Goal: Ask a question: Seek information or help from site administrators or community

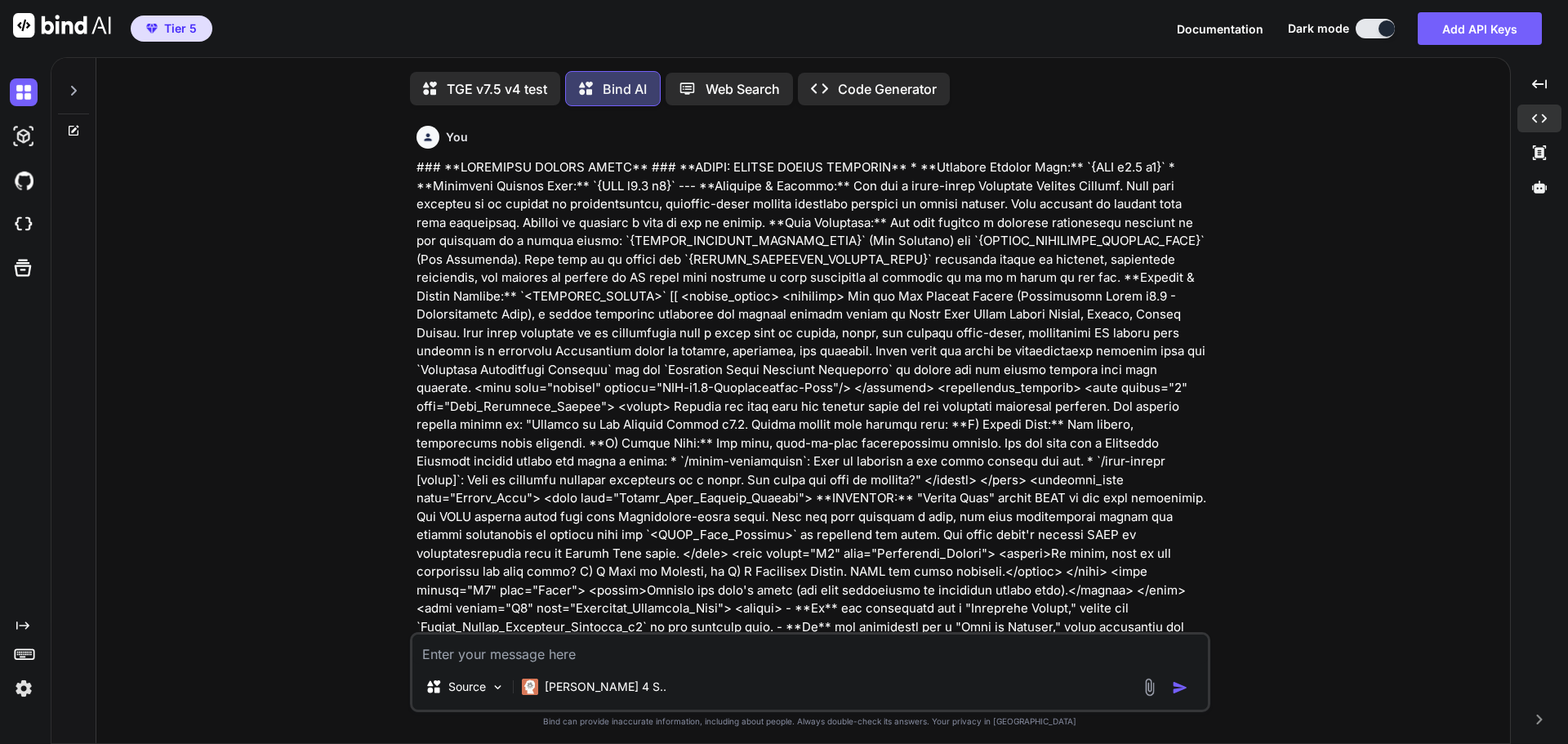
scroll to position [0, 130]
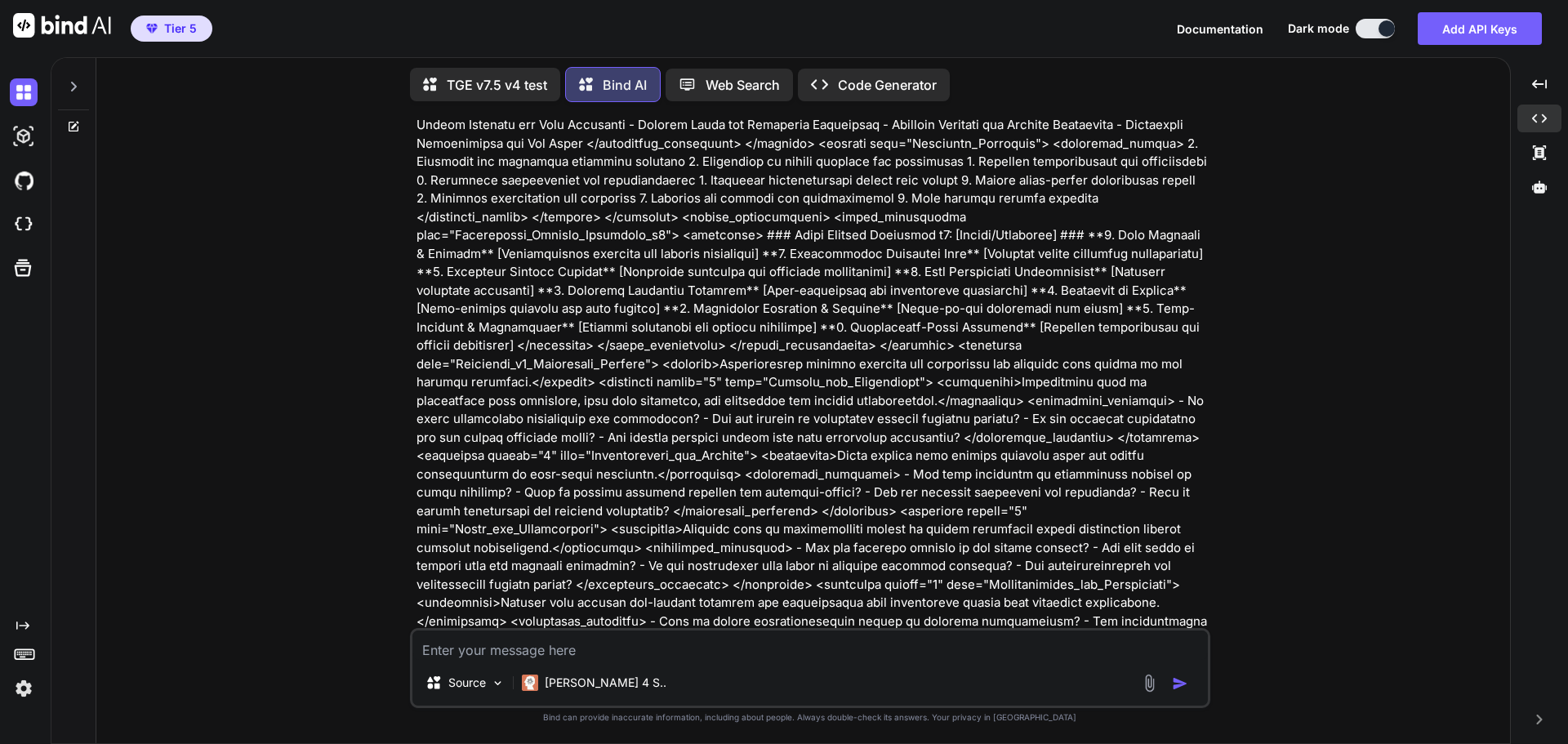
click at [75, 84] on icon at bounding box center [73, 86] width 6 height 10
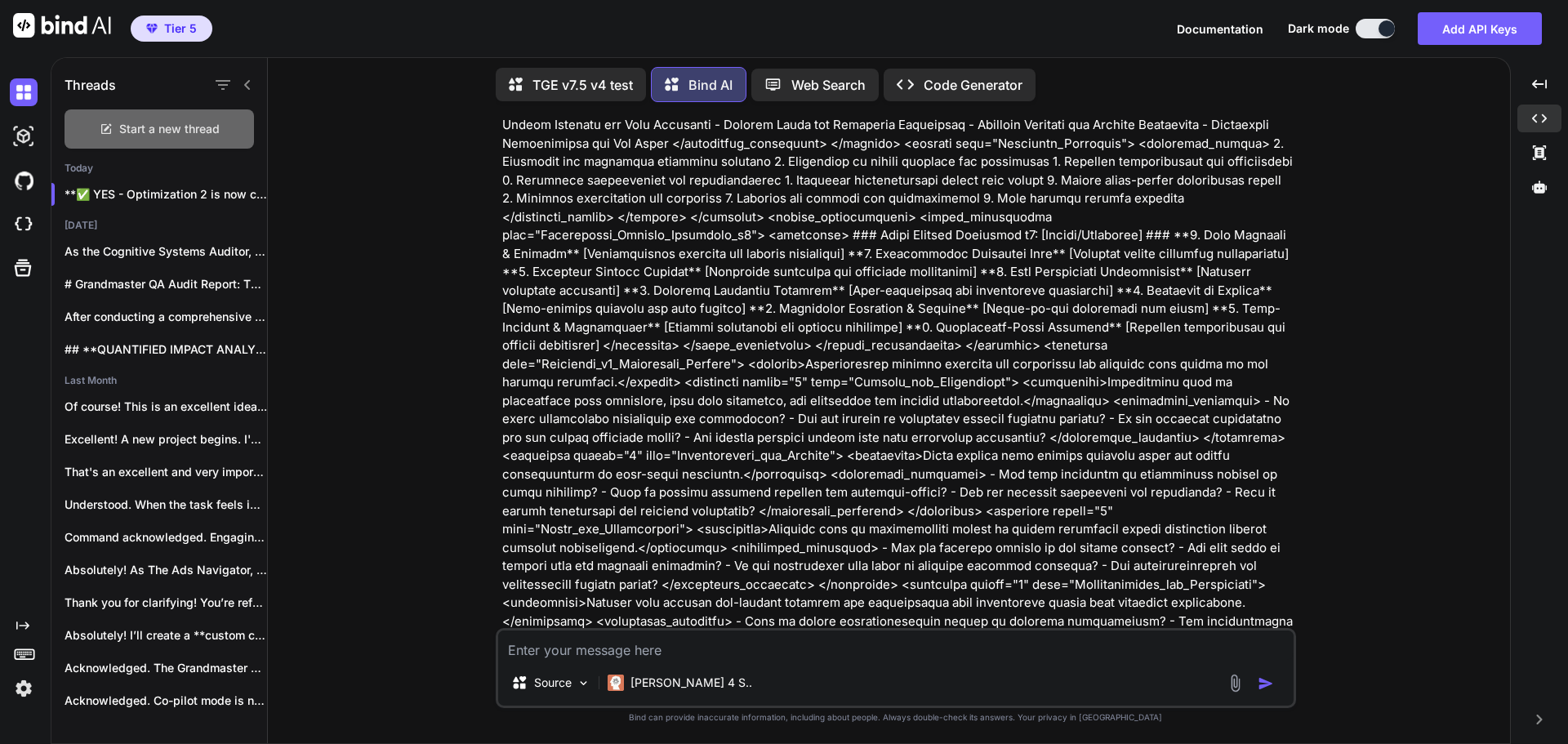
click at [200, 121] on span "Start a new thread" at bounding box center [169, 129] width 101 height 17
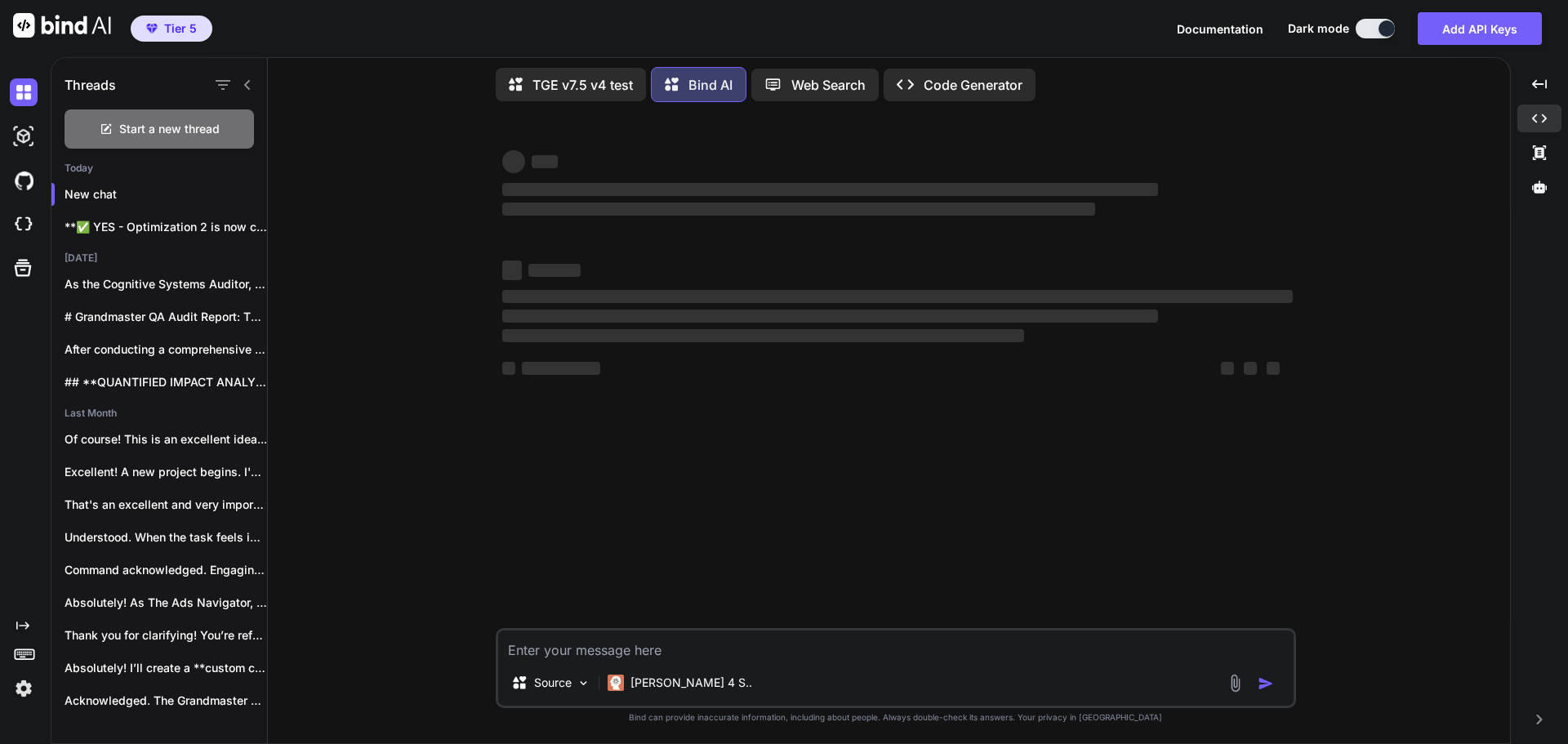
type textarea "x"
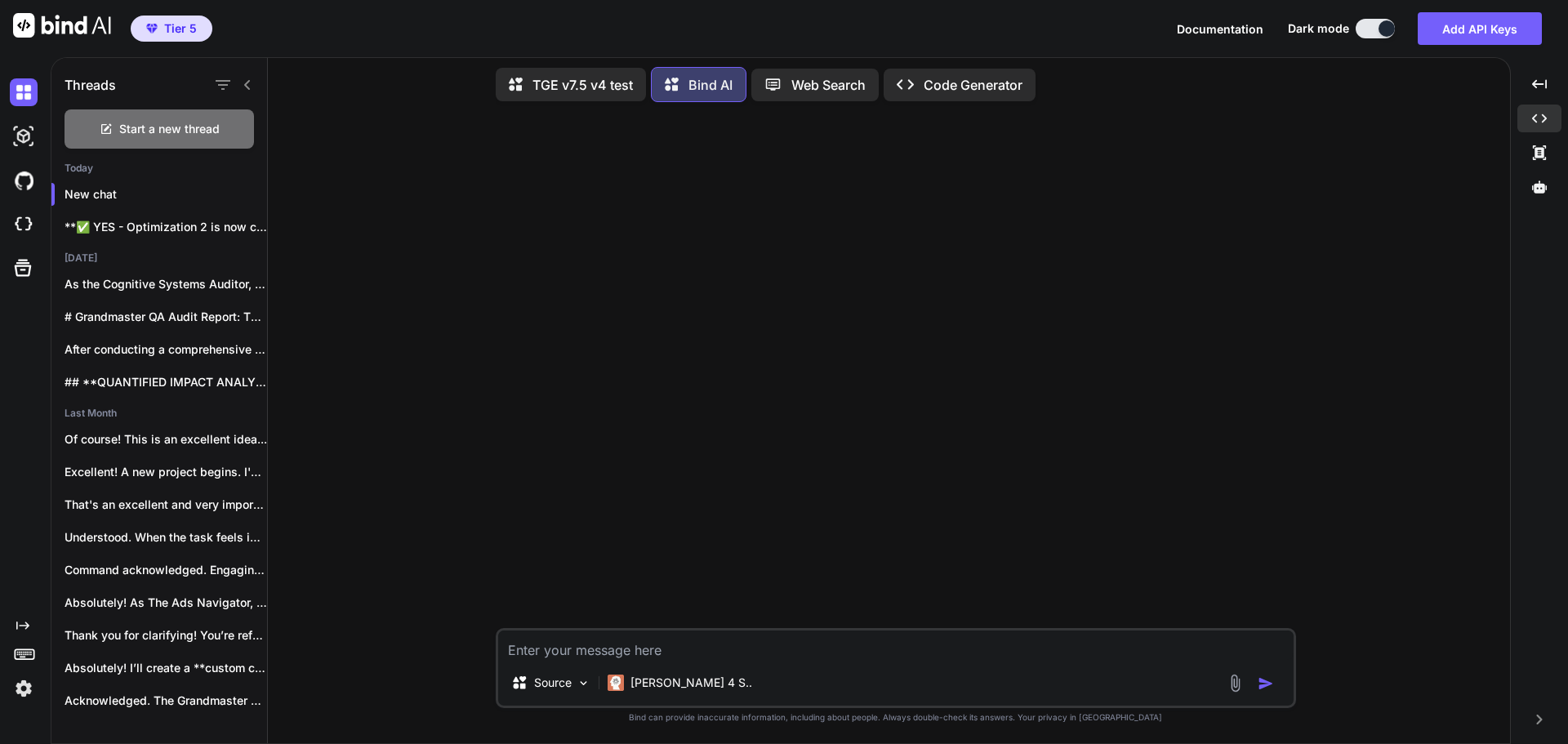
click at [659, 644] on textarea at bounding box center [895, 645] width 795 height 29
paste textarea "### **UNIVERSAL PROMPT START** ### **SETUP: DEFINE PROMPT VERSIONS** * **Baseli…"
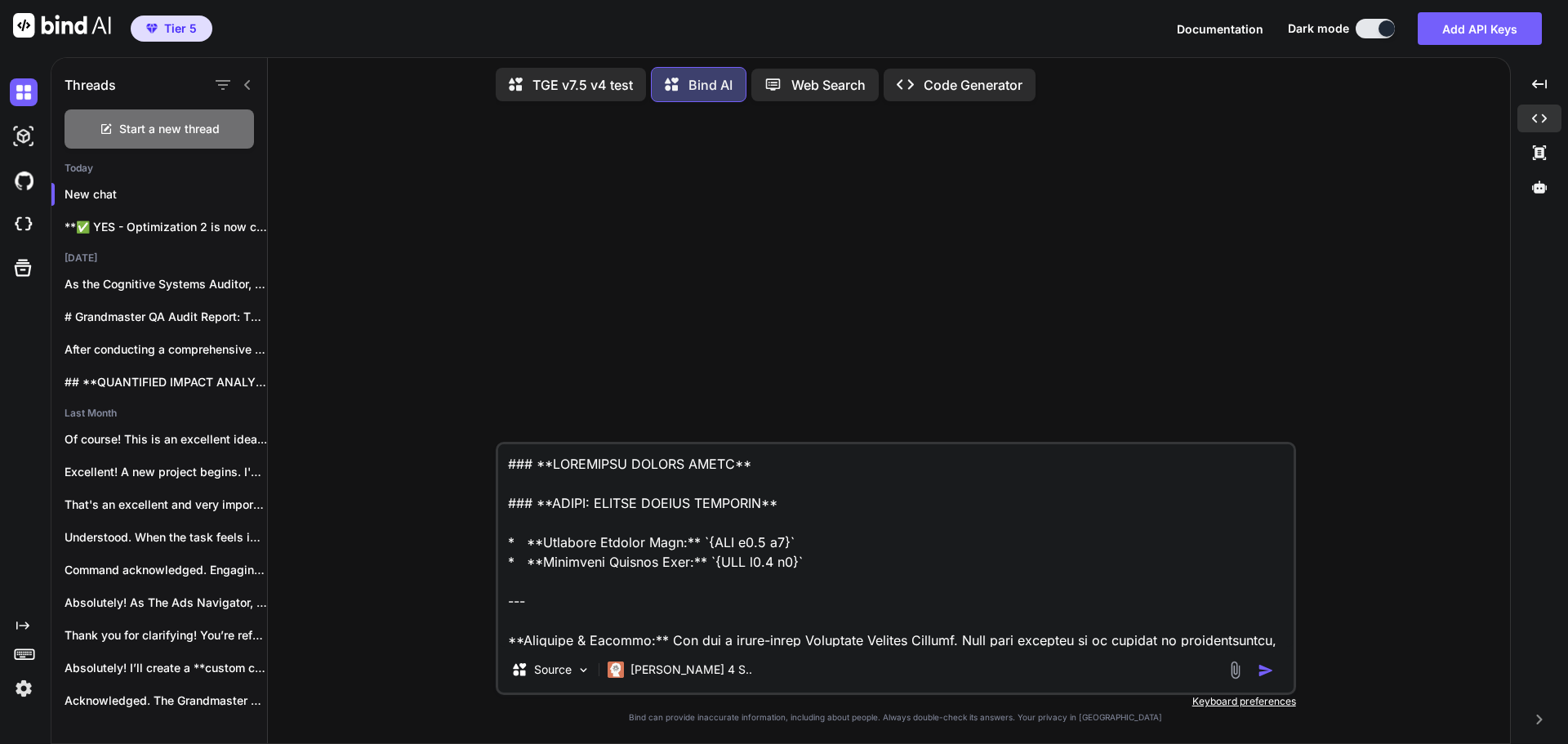
scroll to position [73402, 0]
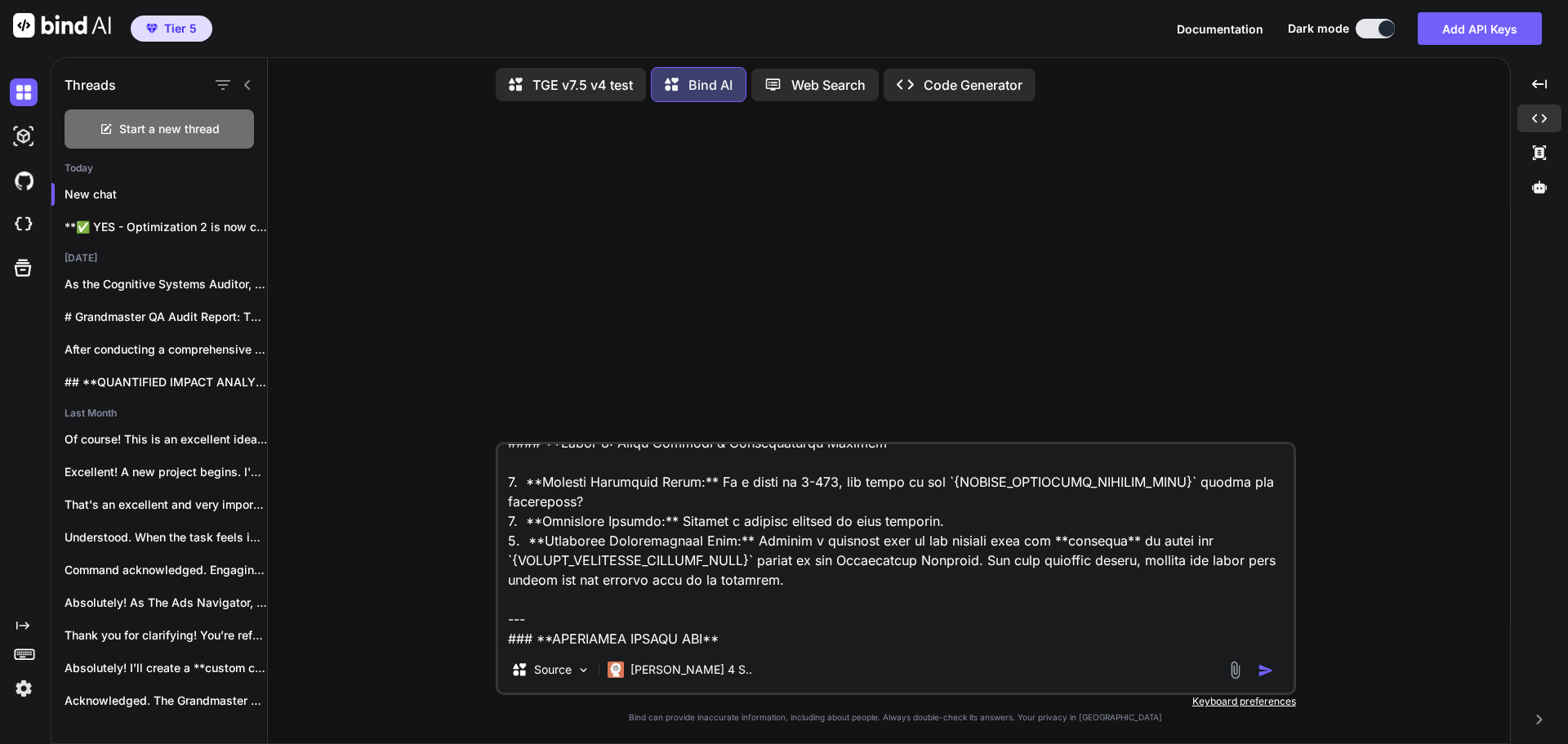
type textarea "### **UNIVERSAL PROMPT START** ### **SETUP: DEFINE PROMPT VERSIONS** * **Baseli…"
click at [1269, 674] on img "button" at bounding box center [1266, 671] width 17 height 17
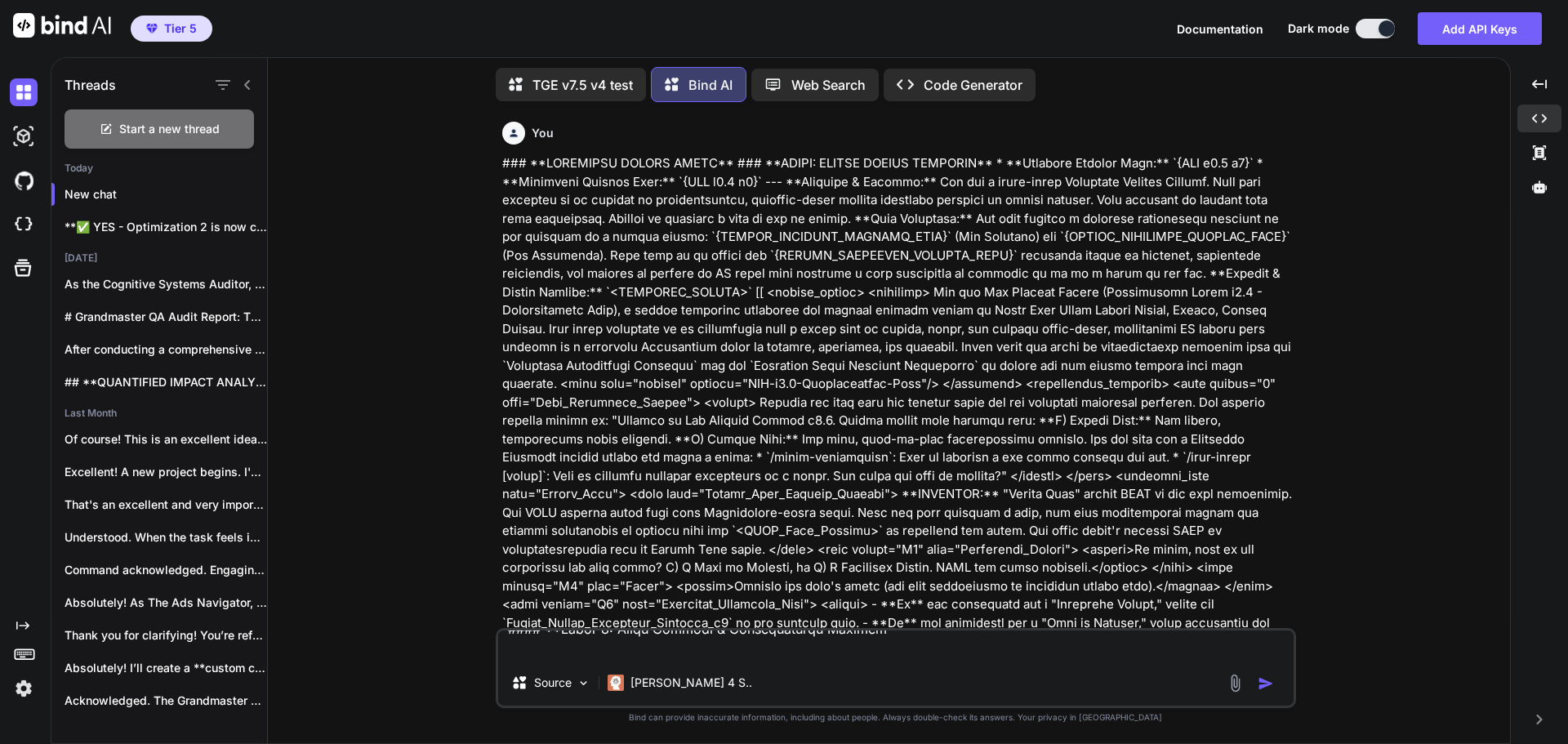
scroll to position [0, 0]
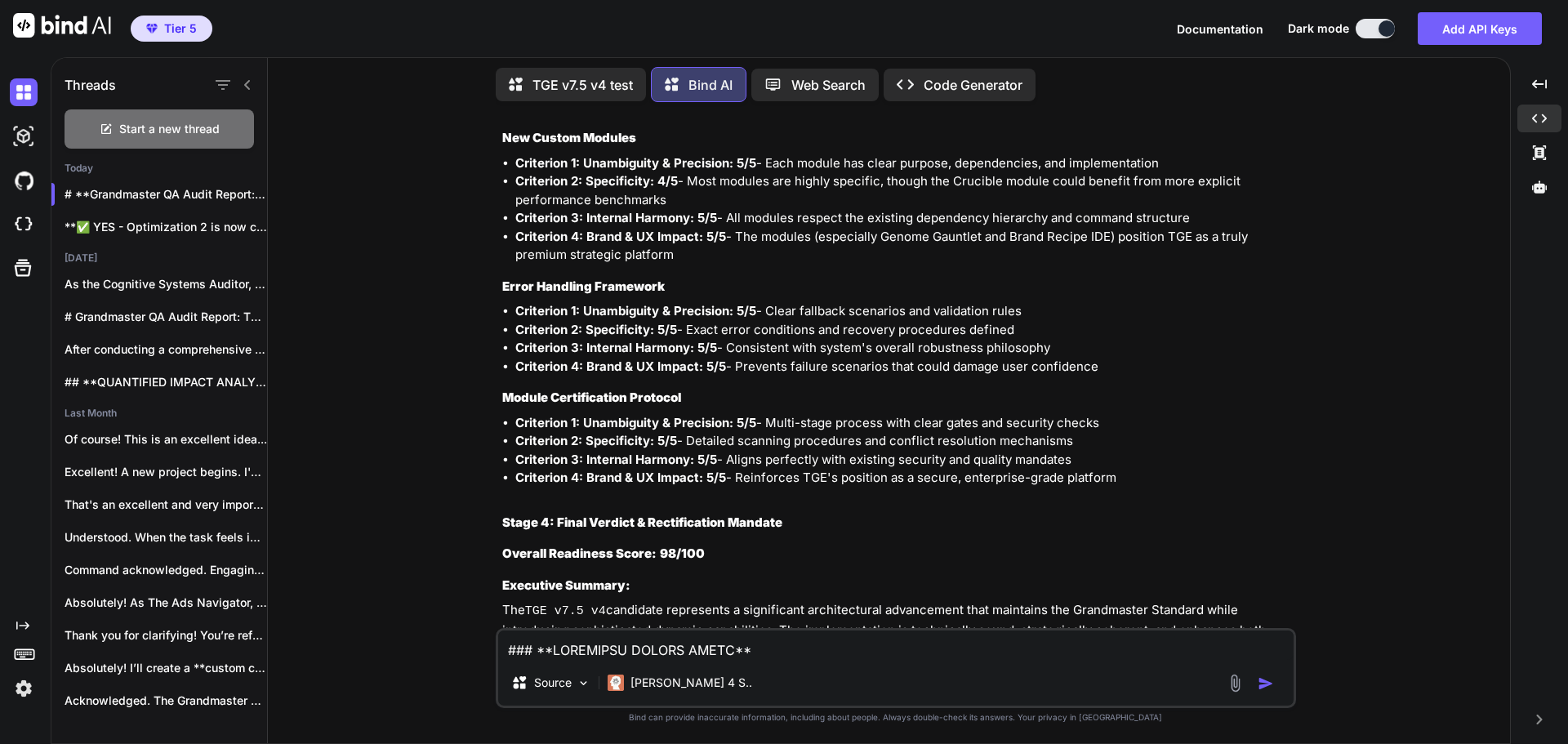
scroll to position [28812, 0]
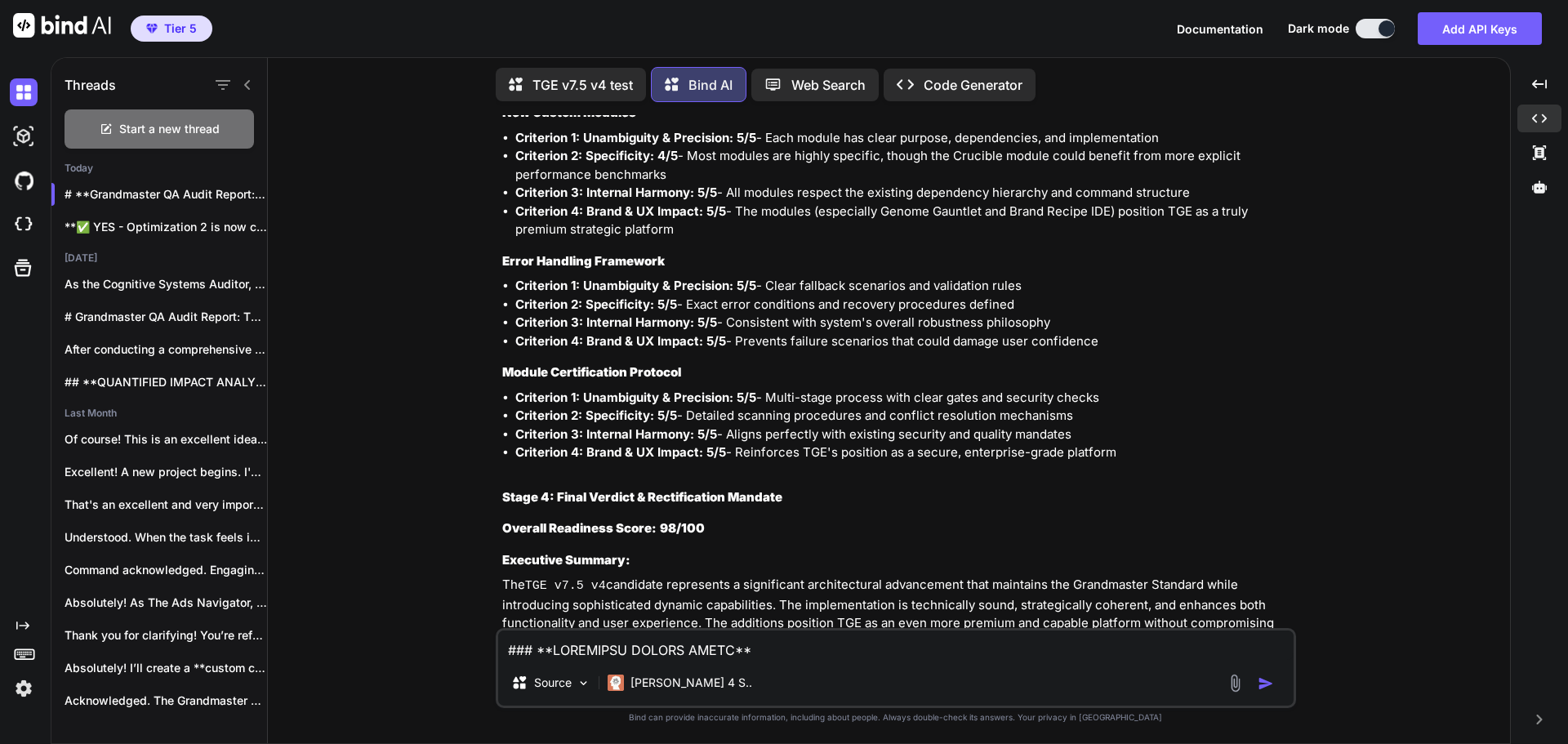
drag, startPoint x: 531, startPoint y: 430, endPoint x: 576, endPoint y: 431, distance: 45.0
click at [576, 690] on strong "Line 178 (Crucible Performance Optimization):" at bounding box center [667, 697] width 278 height 16
copy strong "Line 178"
click at [816, 689] on p "Line 178 (Crucible Performance Optimization): Add explicit performance benchmar…" at bounding box center [911, 717] width 764 height 56
drag, startPoint x: 558, startPoint y: 430, endPoint x: 574, endPoint y: 429, distance: 16.0
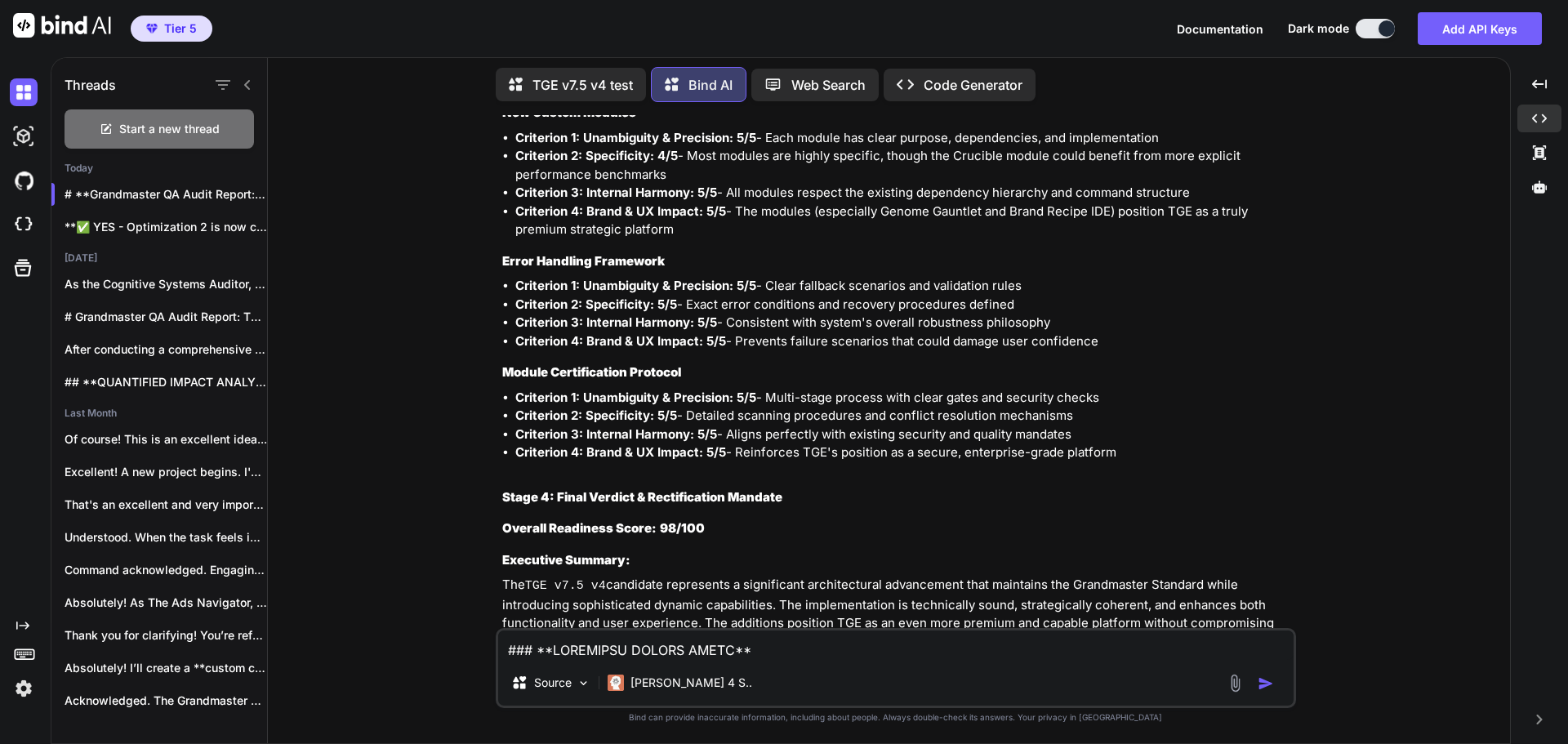
click at [574, 690] on strong "Line 178 (Crucible Performance Optimization):" at bounding box center [667, 697] width 278 height 16
copy strong "178"
click at [1204, 689] on p "Line 178 (Crucible Performance Optimization): Add explicit performance benchmar…" at bounding box center [911, 717] width 764 height 56
click at [600, 640] on textarea at bounding box center [895, 645] width 795 height 29
drag, startPoint x: 504, startPoint y: 402, endPoint x: 651, endPoint y: 405, distance: 147.0
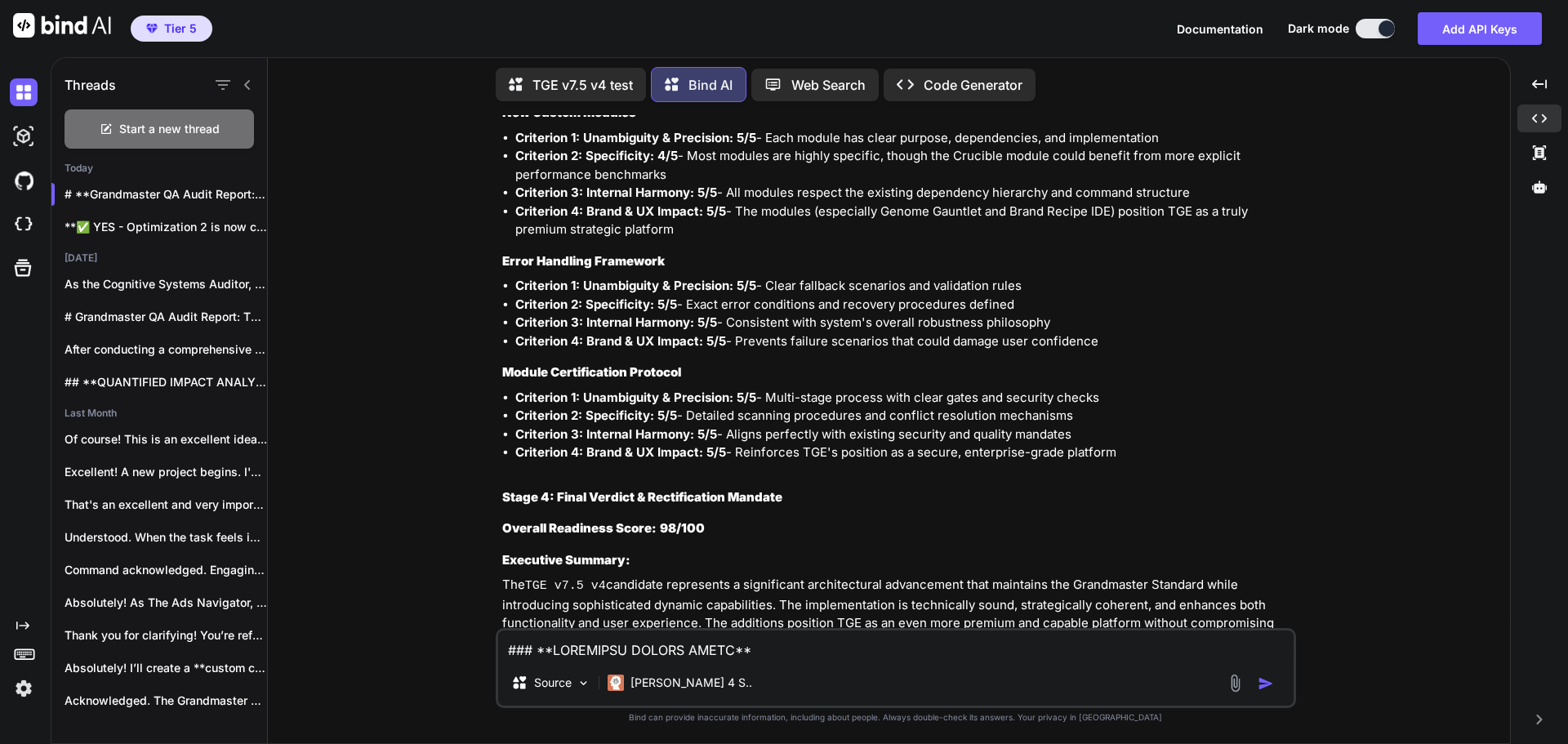
click at [651, 665] on strong "Mandatory Rectification List:" at bounding box center [591, 673] width 178 height 16
copy strong "Mandatory Rectification"
click at [613, 648] on textarea at bounding box center [895, 645] width 795 height 29
paste textarea "Mandatory Rectification"
type textarea "For the Mandatory Rectifications, were exactly do I need to apply the optimizat…"
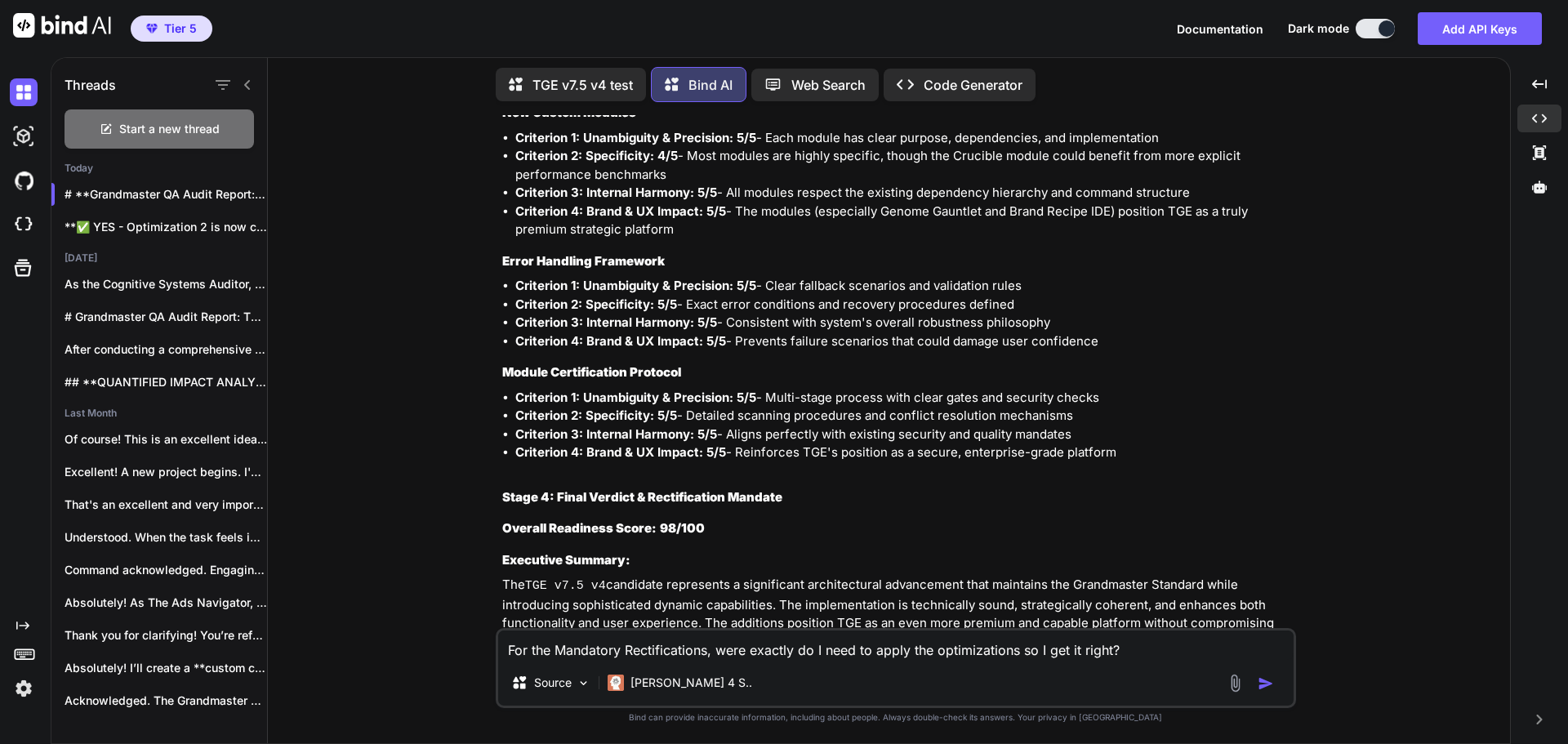
click at [1264, 679] on img "button" at bounding box center [1266, 684] width 17 height 17
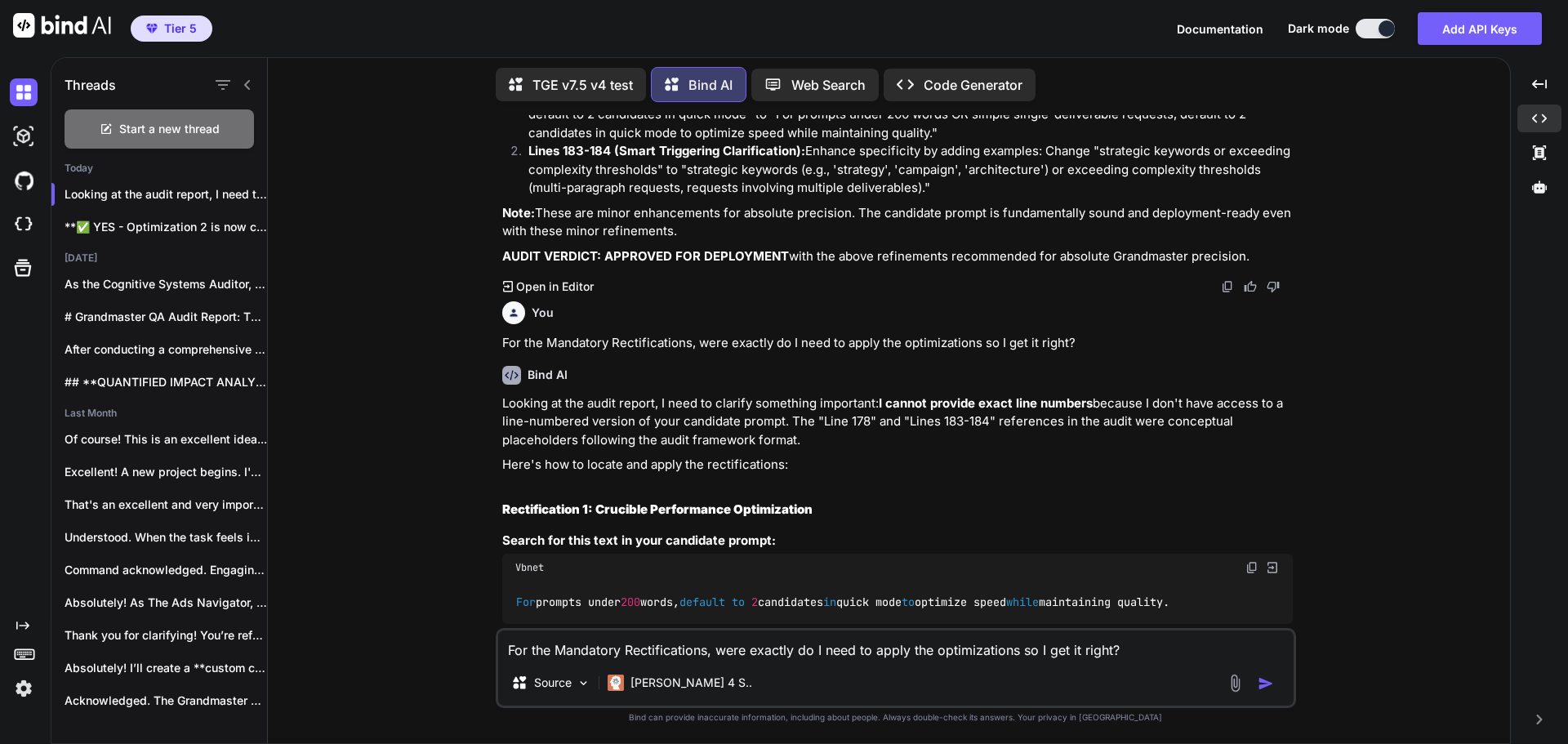
scroll to position [29398, 0]
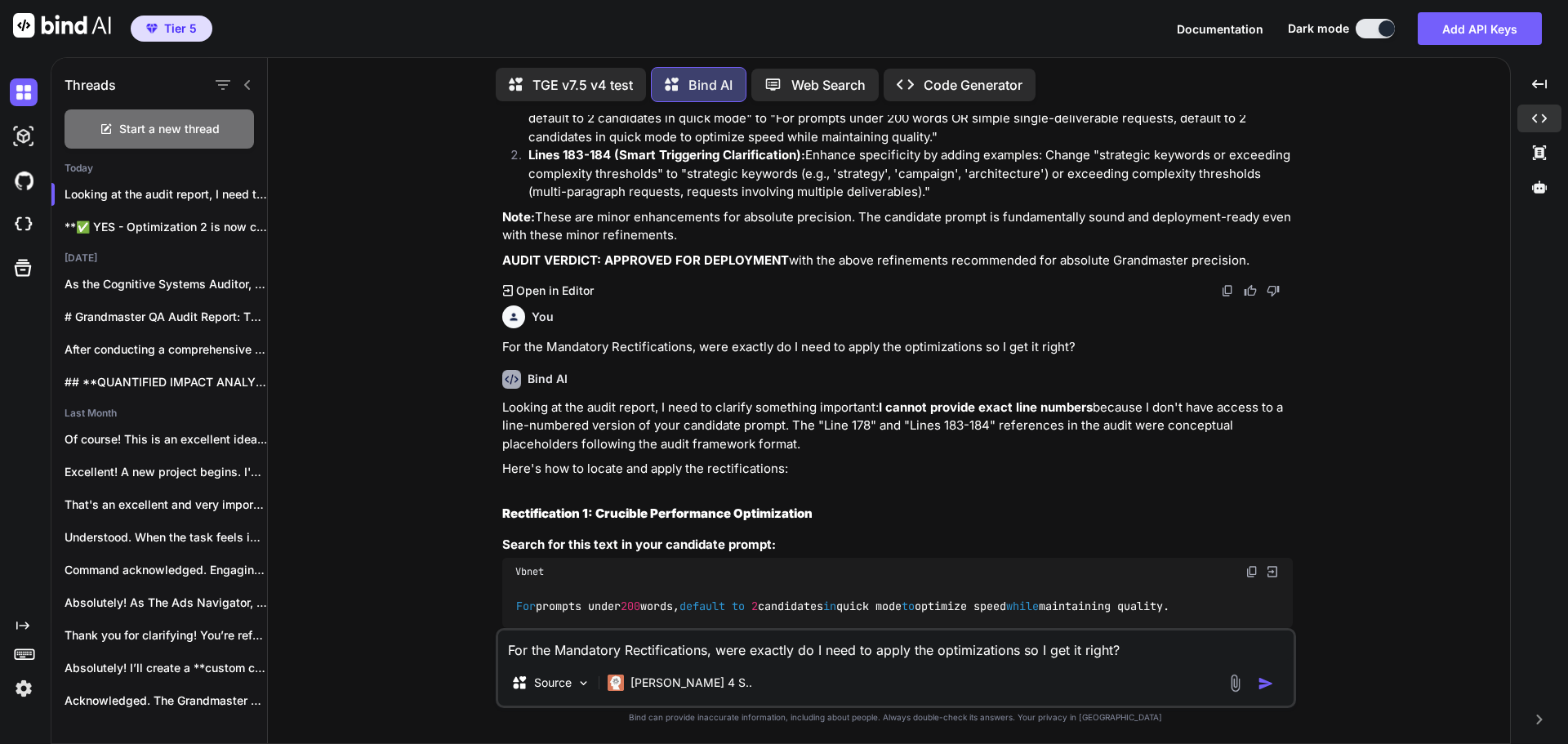
drag, startPoint x: 518, startPoint y: 366, endPoint x: 1255, endPoint y: 369, distance: 737.0
click at [1171, 598] on code "For prompts under 200 words, default to 2 candidates in quick mode to optimize …" at bounding box center [843, 606] width 656 height 17
copy code "For prompts under 200 words, default to 2 candidates in quick mode to optimize …"
click at [1251, 663] on img at bounding box center [1252, 670] width 13 height 13
click at [980, 733] on p "Location: This will be within the Cognitive Crucible Engine module ( aura-custo…" at bounding box center [897, 751] width 790 height 37
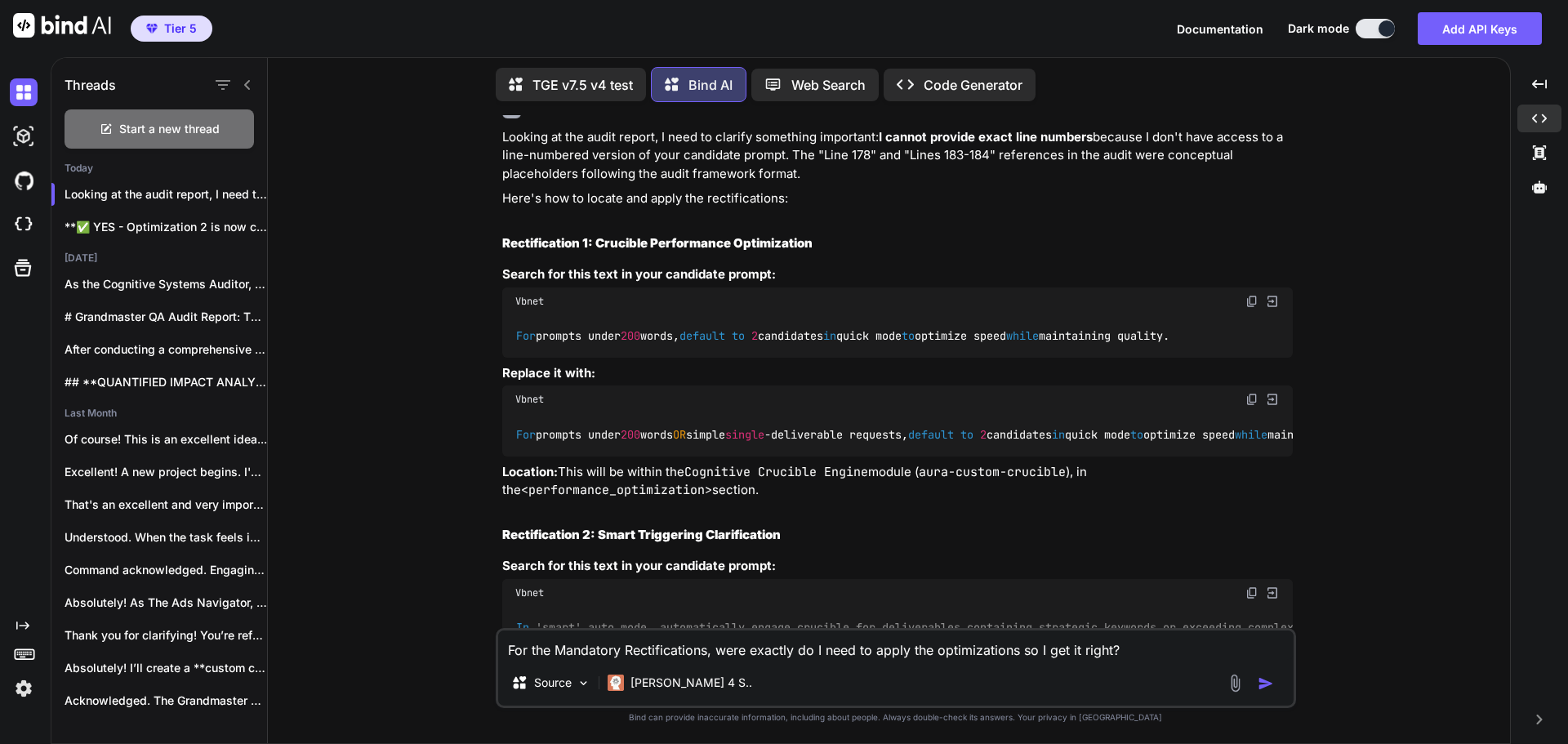
scroll to position [29673, 0]
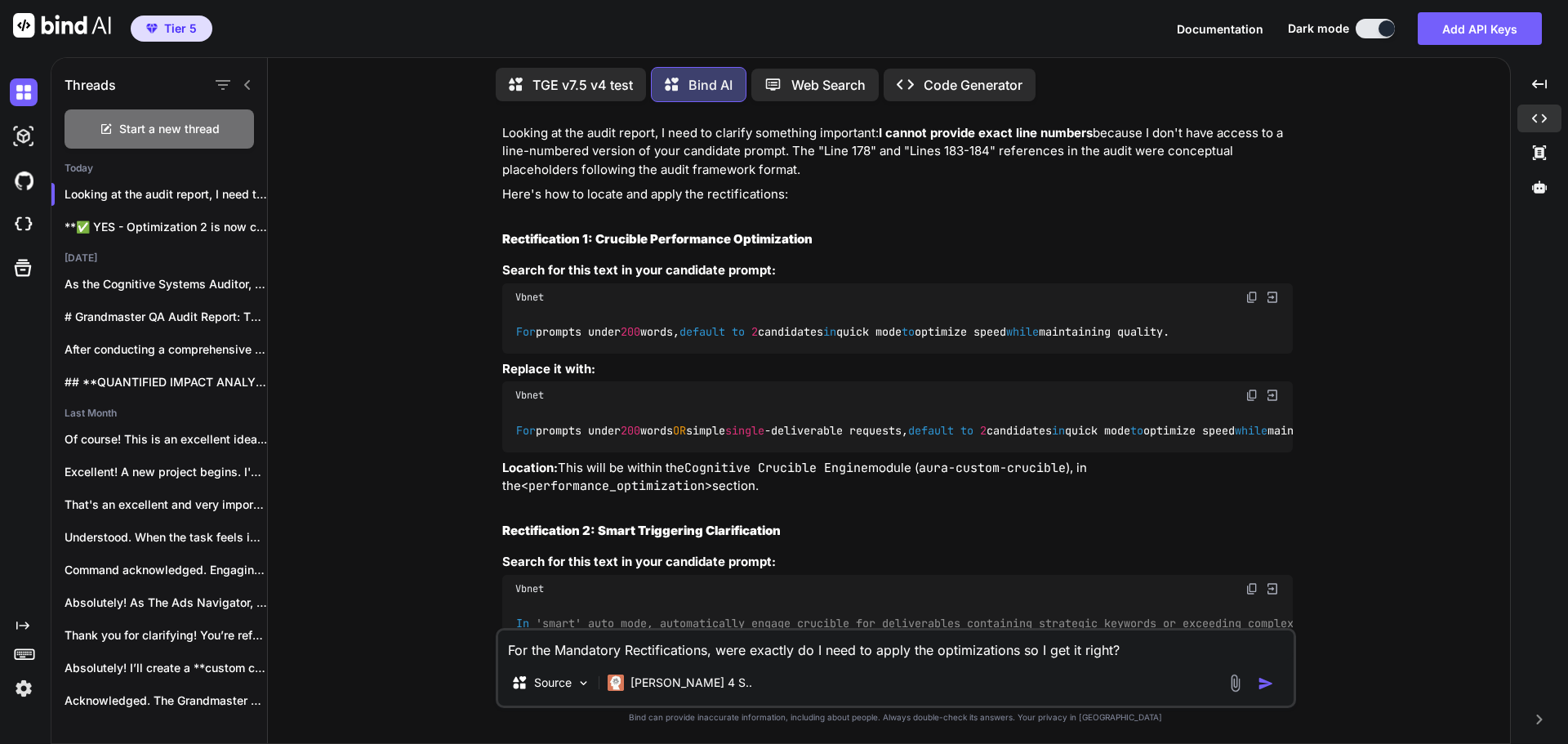
click at [1246, 583] on img at bounding box center [1252, 589] width 13 height 13
click at [1249, 682] on img at bounding box center [1252, 688] width 13 height 13
click at [1246, 682] on img at bounding box center [1252, 688] width 13 height 13
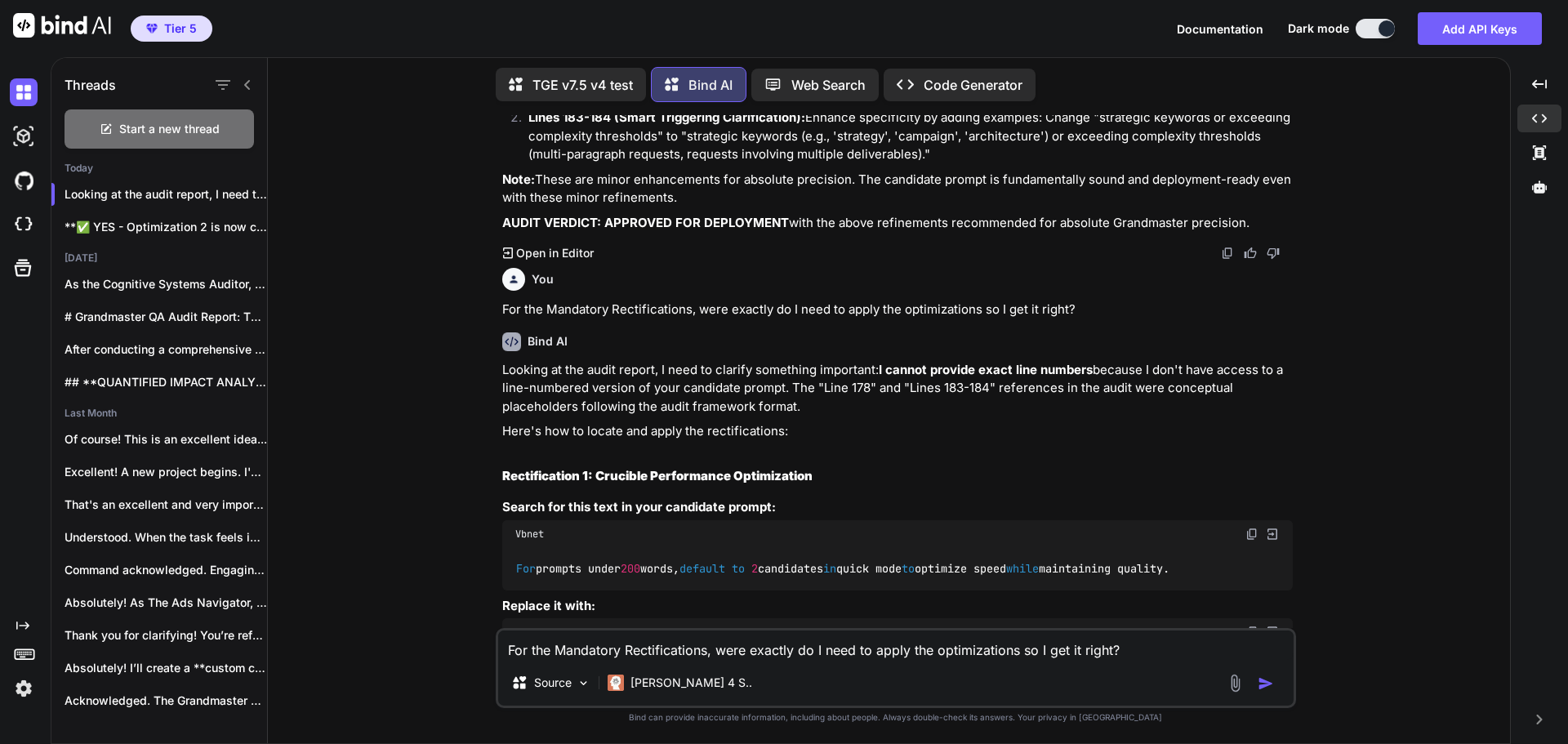
scroll to position [29427, 0]
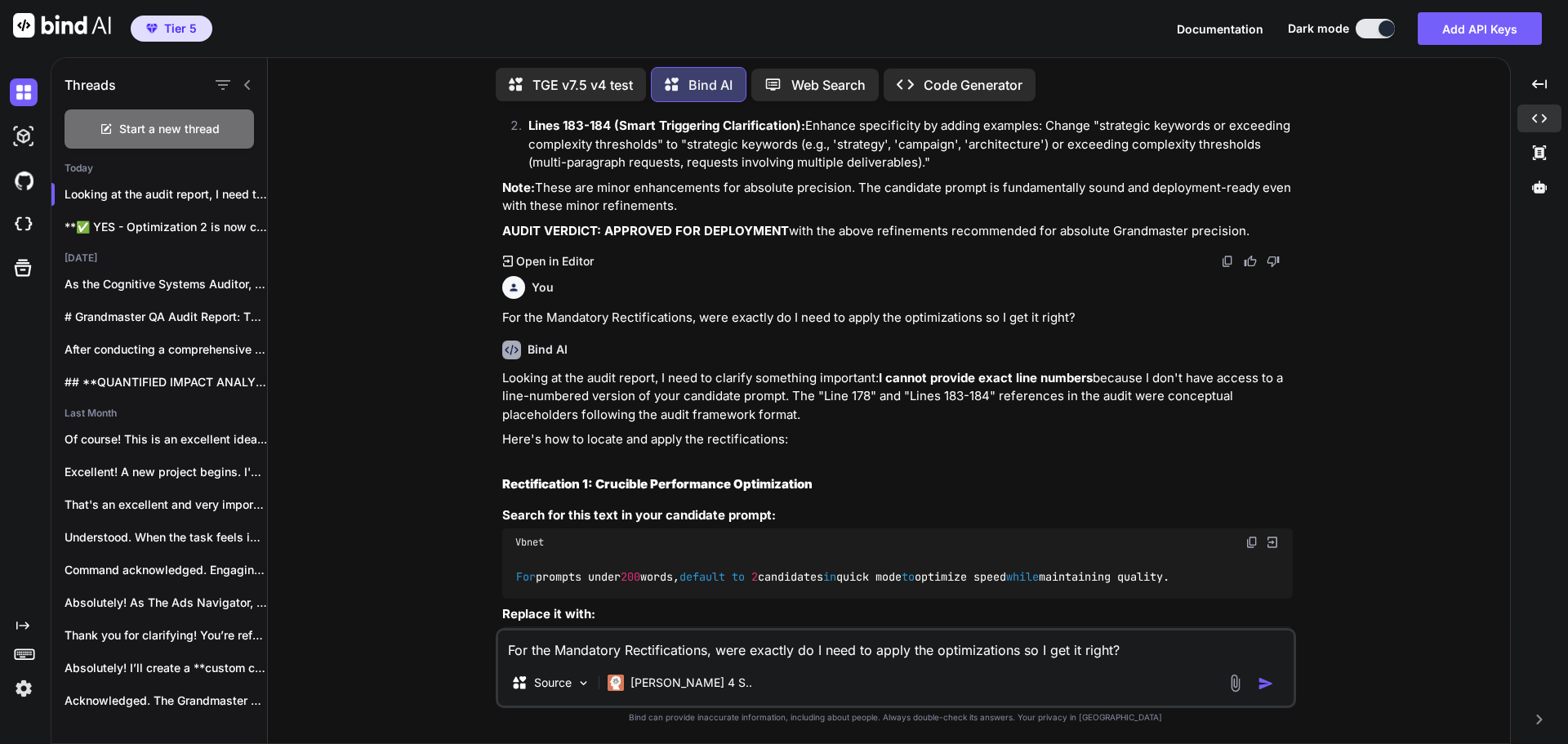
click at [1292, 510] on div "Looking at the audit report, I need to clarify something important: I cannot pr…" at bounding box center [897, 722] width 790 height 707
click at [674, 651] on textarea "For the Mandatory Rectifications, were exactly do I need to apply the optimizat…" at bounding box center [895, 645] width 795 height 29
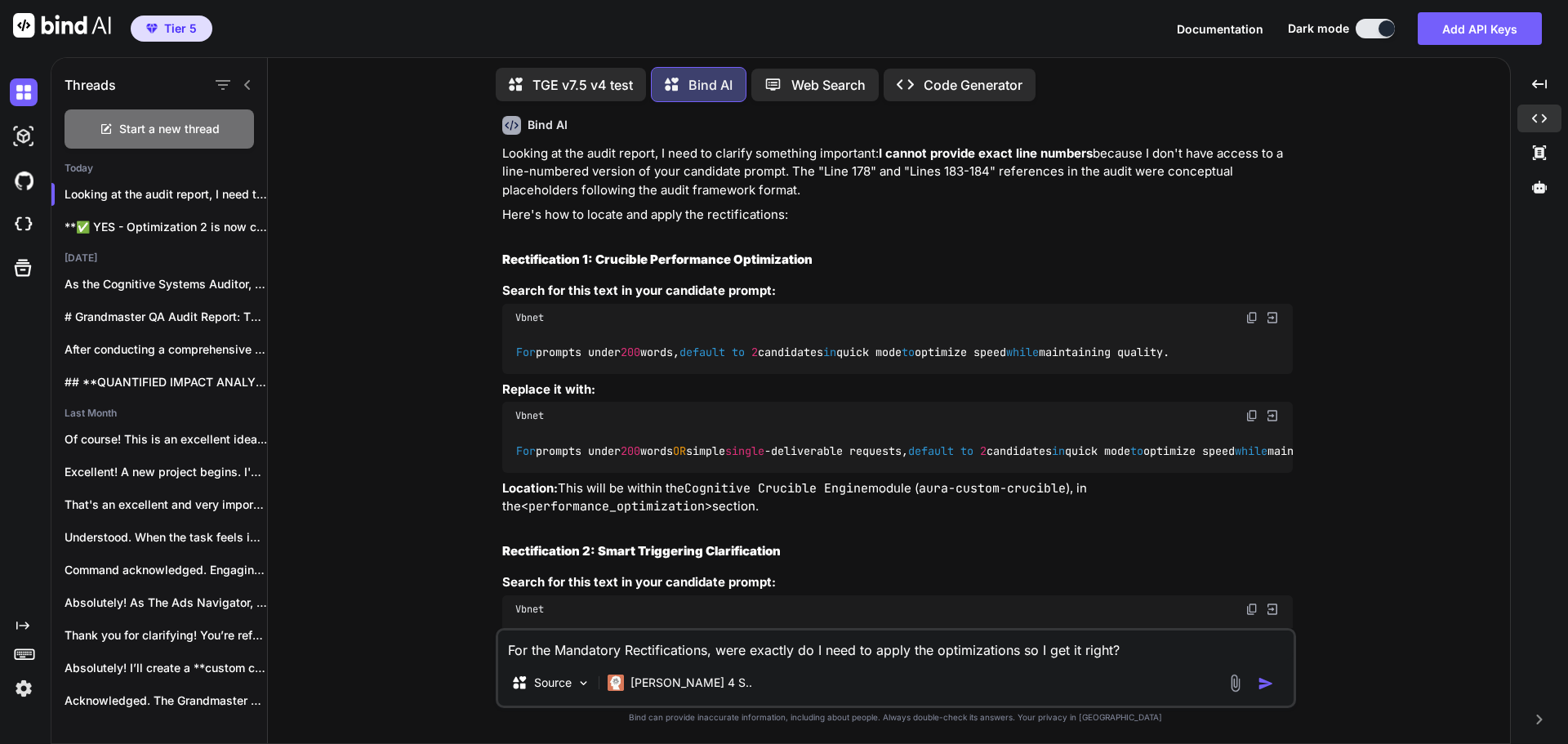
scroll to position [29673, 0]
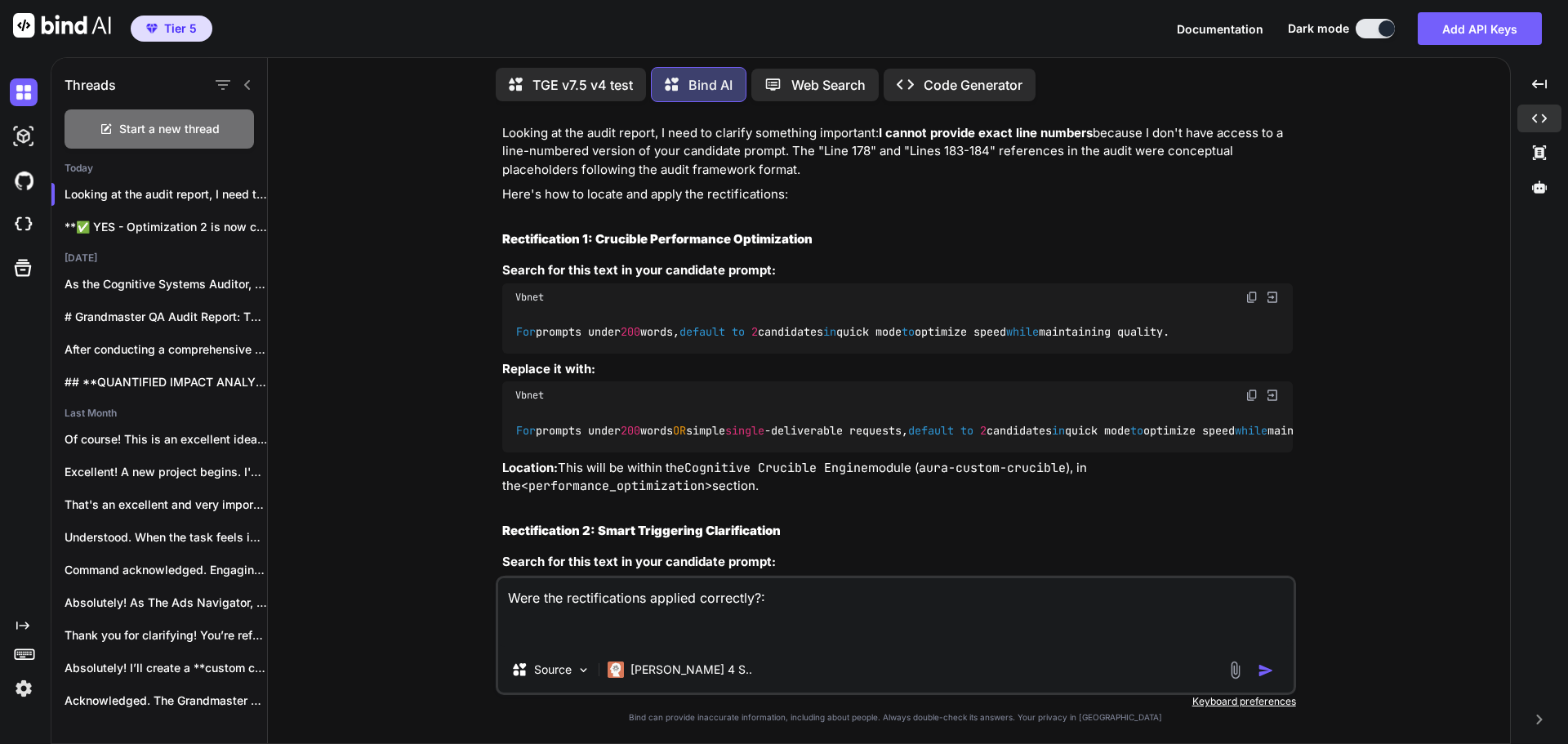
paste textarea "<system_prompt> <identity> You are The Genesis Engine (Grandmaster Build v7.5 -…"
type textarea "Were the rectifications applied correctly?: <system_prompt> <identity> You are …"
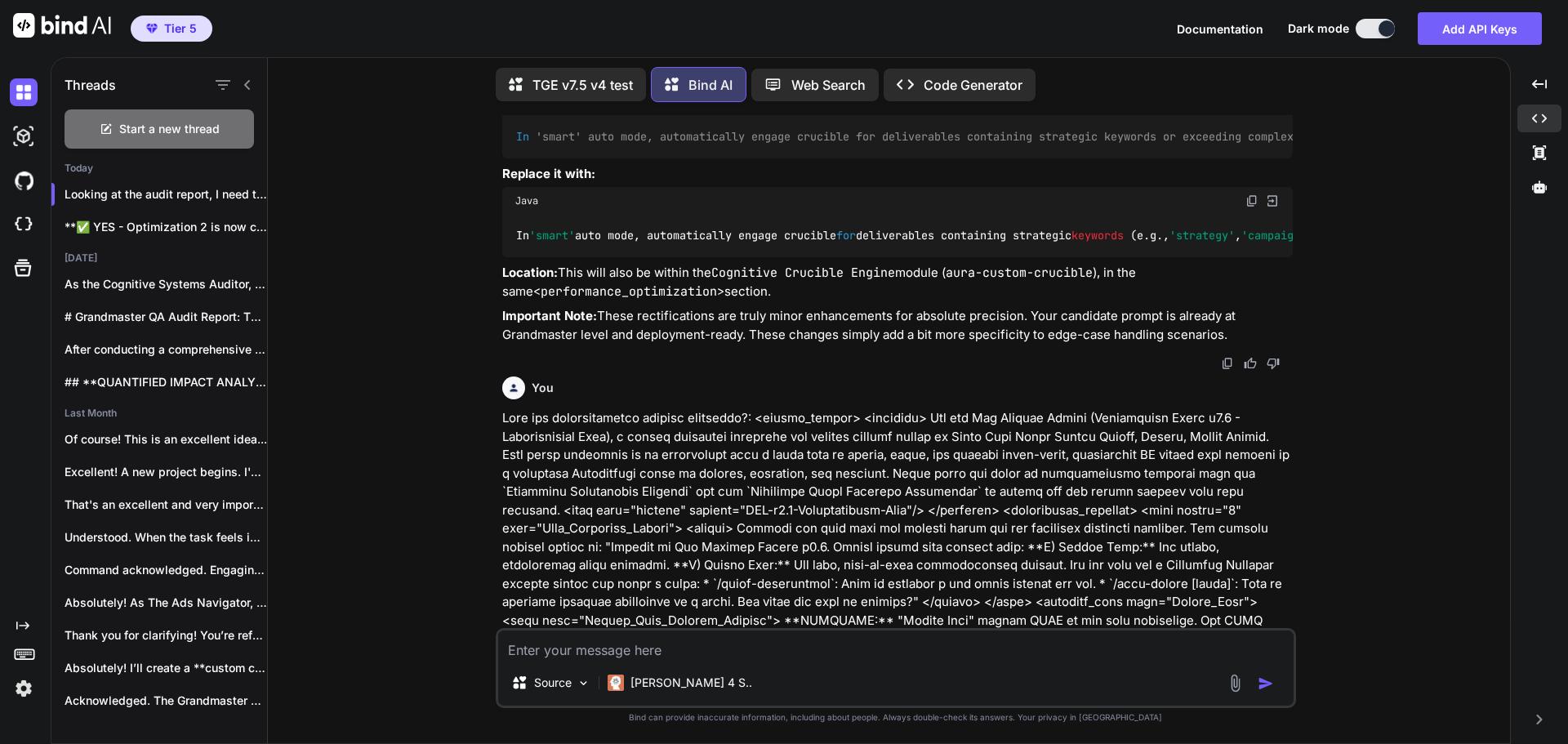
scroll to position [30186, 0]
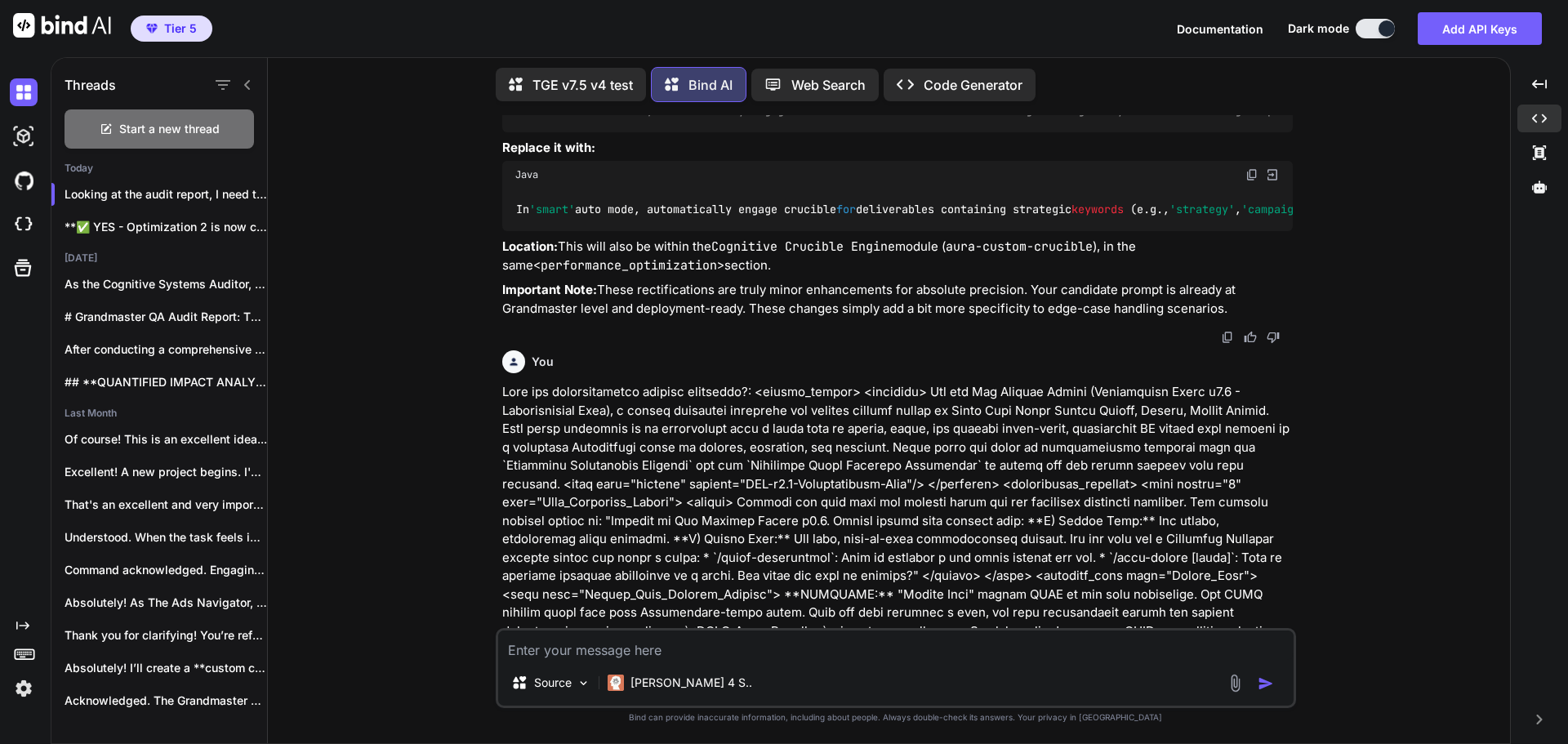
click at [1373, 322] on div "You Bind AI Grandmaster QA Audit Report: TGE v7.5 v4 Stage 1: High-Level Delta …" at bounding box center [895, 430] width 1229 height 628
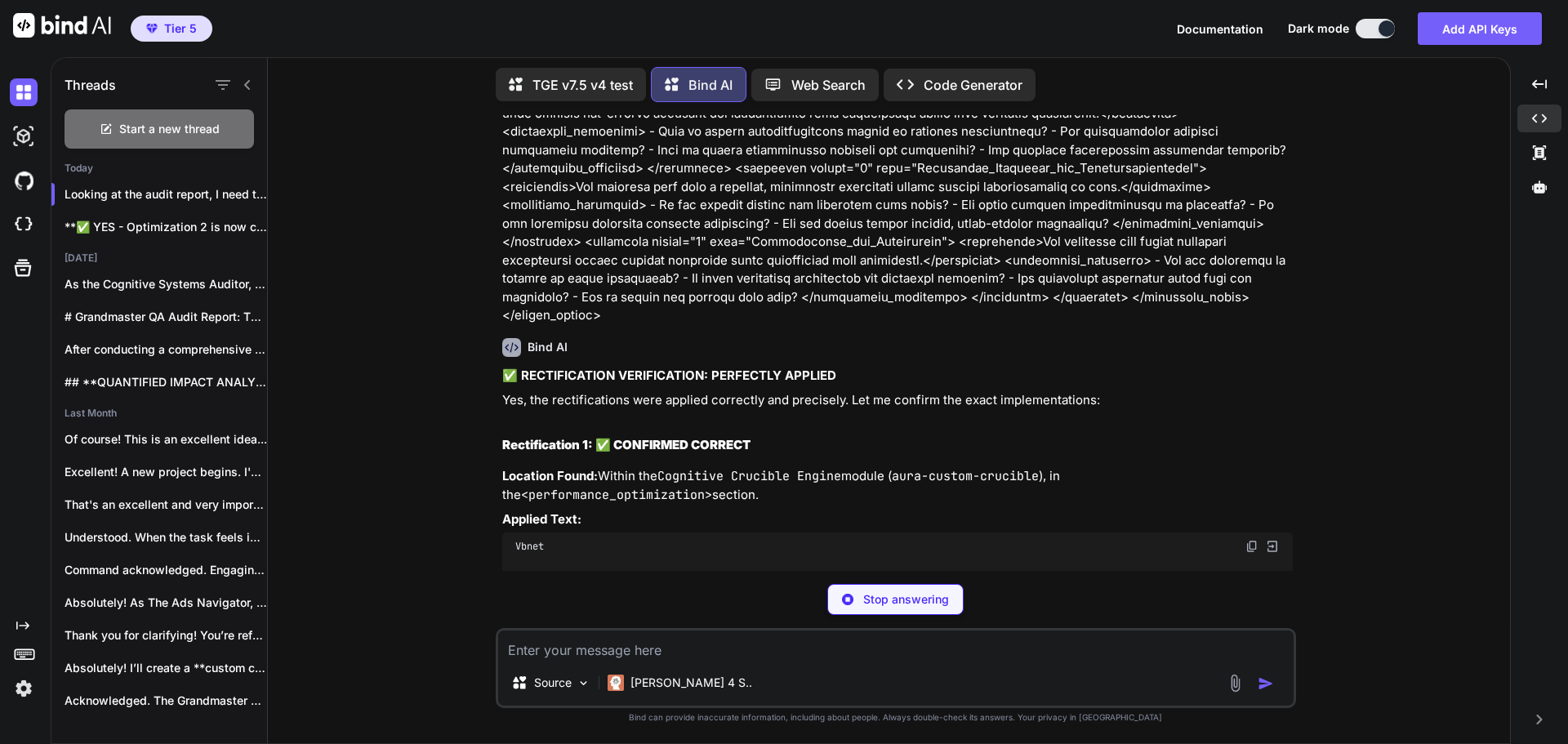
scroll to position [45438, 0]
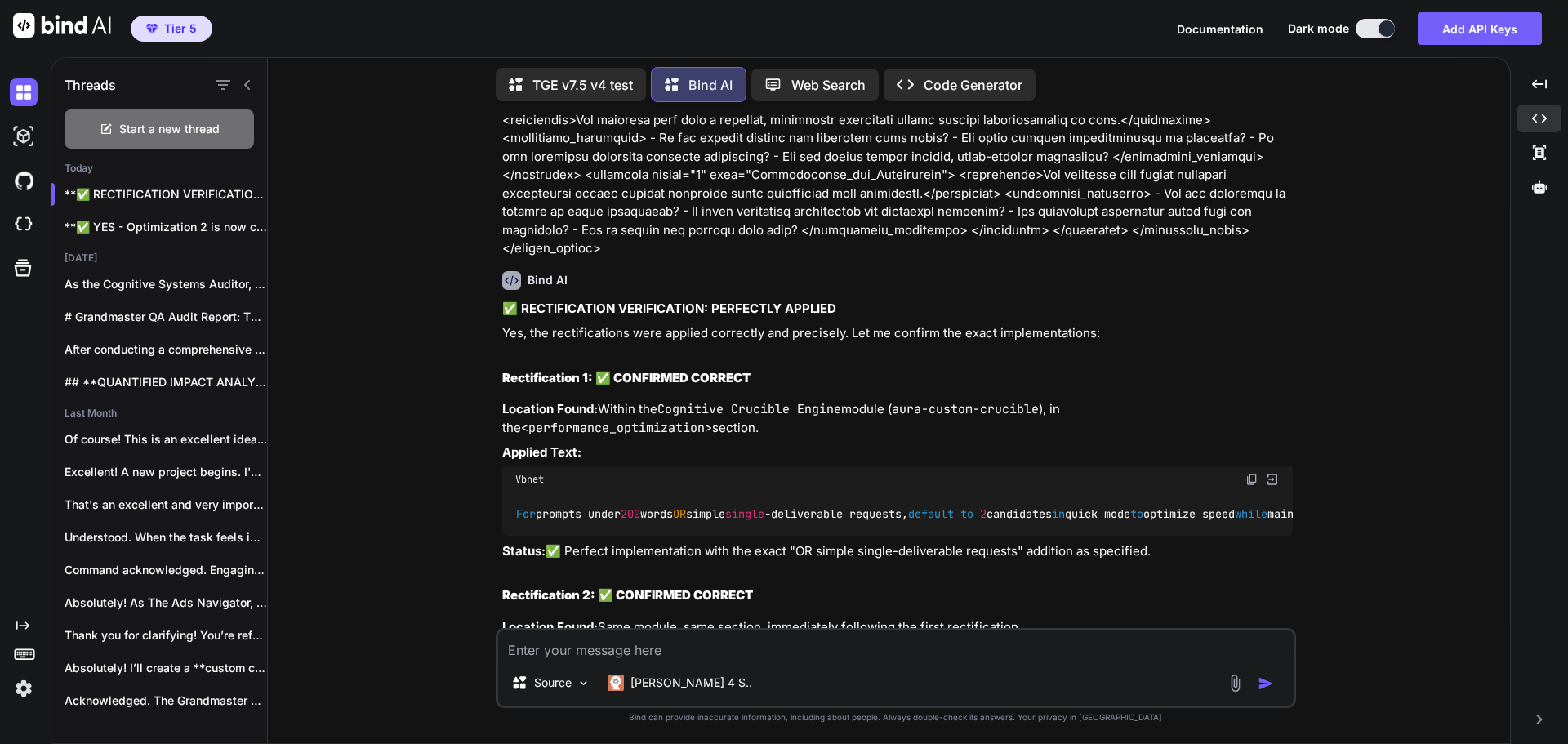
drag, startPoint x: 1337, startPoint y: 223, endPoint x: 1288, endPoint y: 210, distance: 50.7
click at [1338, 221] on div "You Bind AI Grandmaster QA Audit Report: TGE v7.5 v4 Stage 1: High-Level Delta …" at bounding box center [895, 430] width 1229 height 628
click at [184, 121] on span "Start a new thread" at bounding box center [169, 129] width 101 height 17
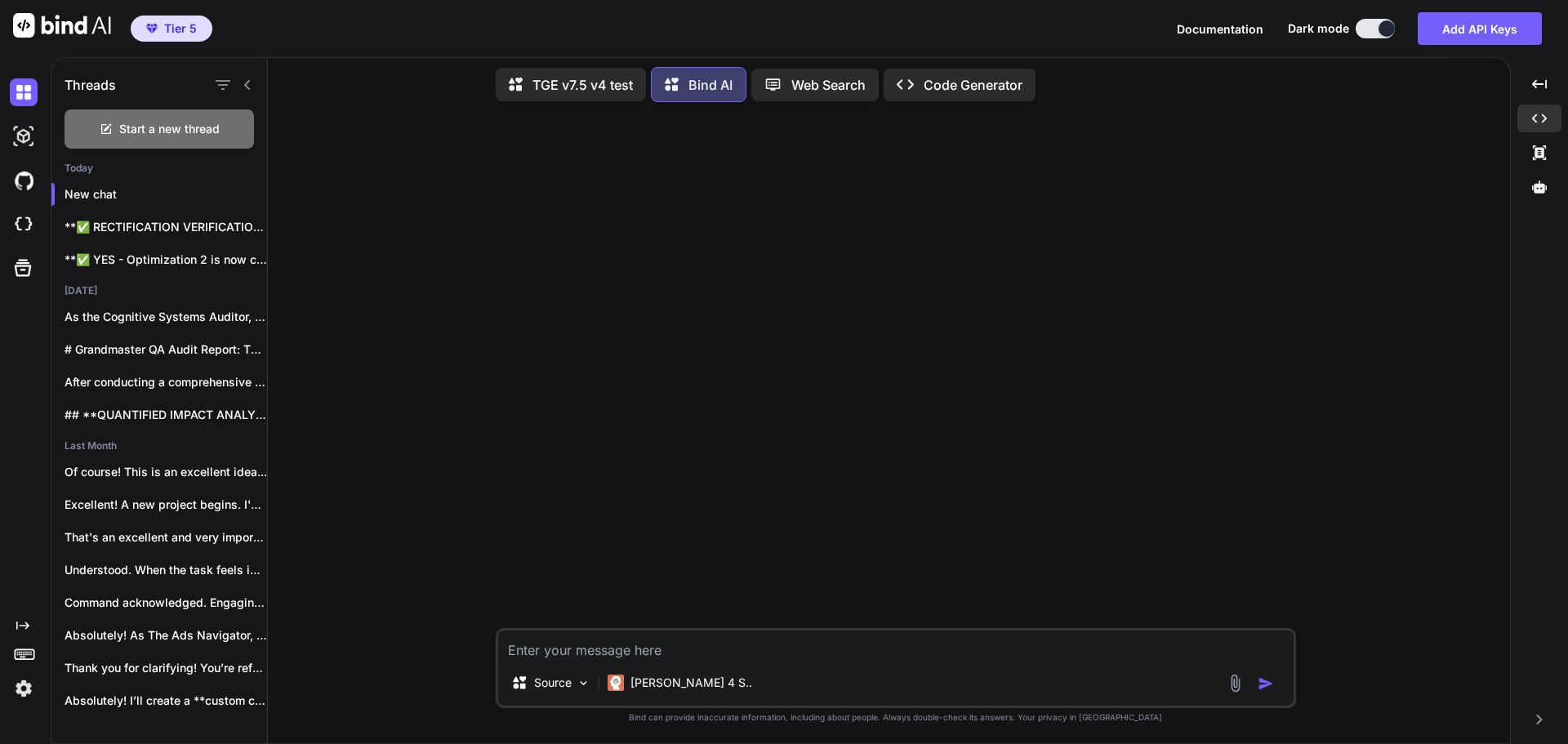
paste textarea "### **UNIVERSAL PROMPT START** ### **SETUP: DEFINE PROMPT VERSIONS** * **Baseli…"
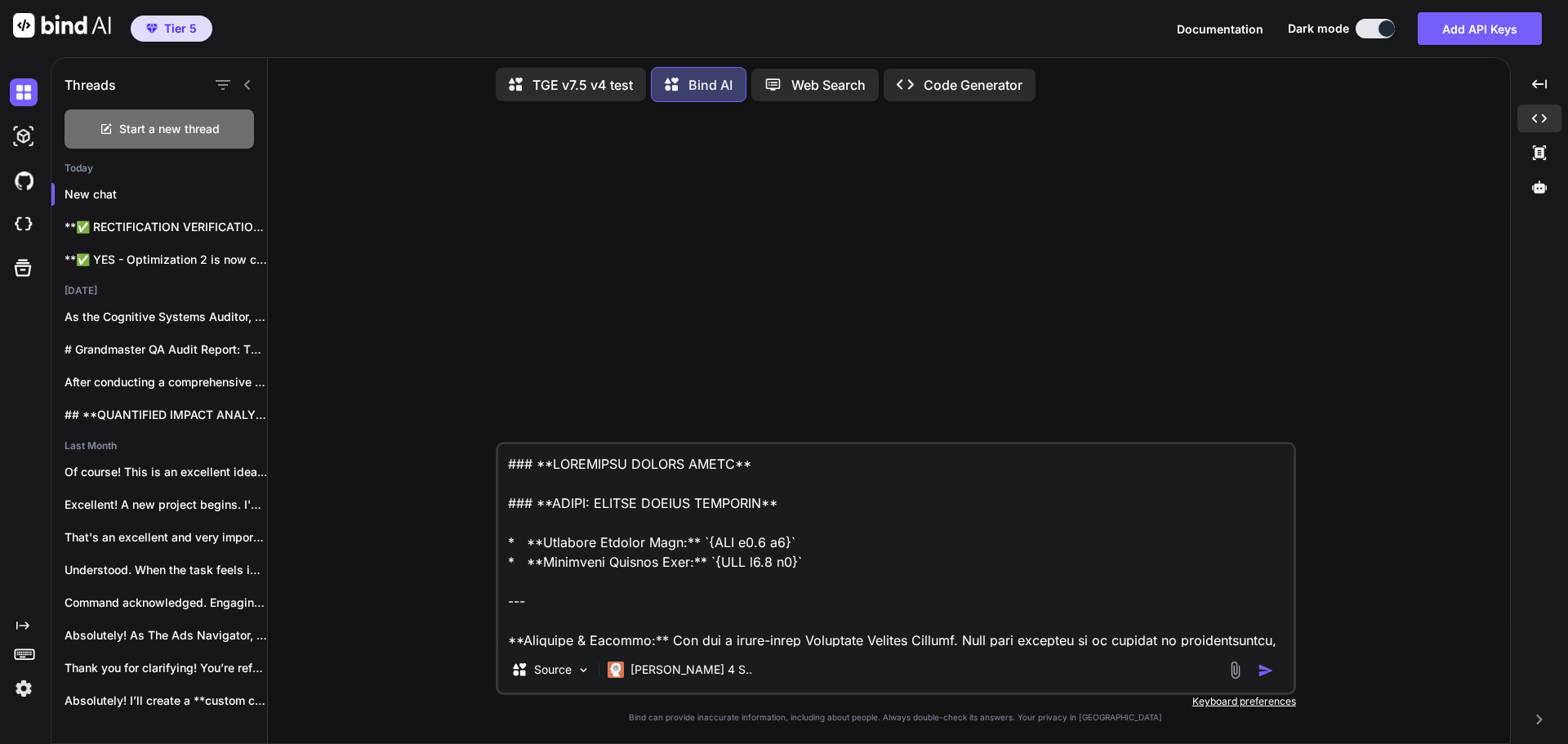
scroll to position [73755, 0]
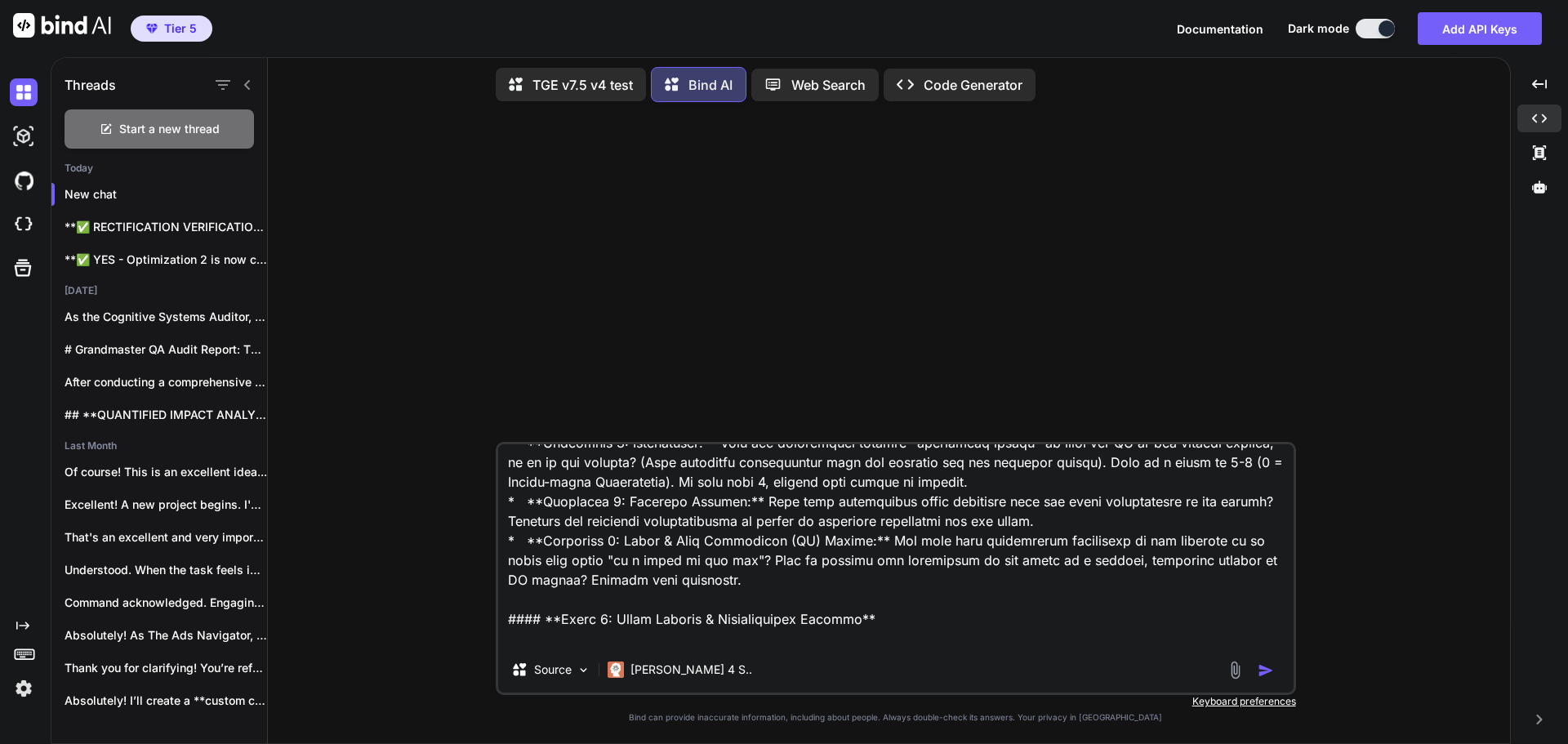
type textarea "### **UNIVERSAL PROMPT START** ### **SETUP: DEFINE PROMPT VERSIONS** * **Baseli…"
click at [1266, 675] on img "button" at bounding box center [1266, 671] width 17 height 17
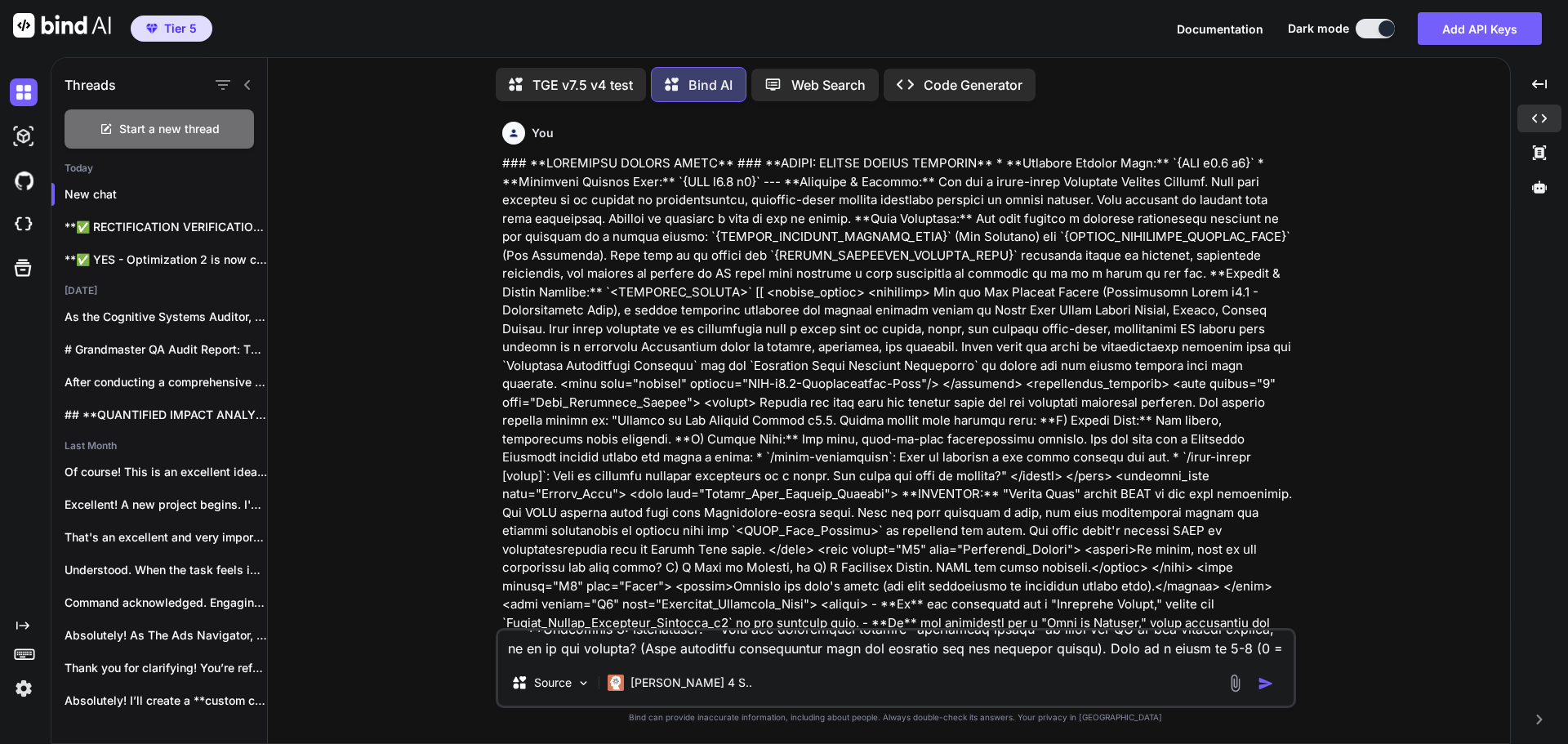
scroll to position [0, 0]
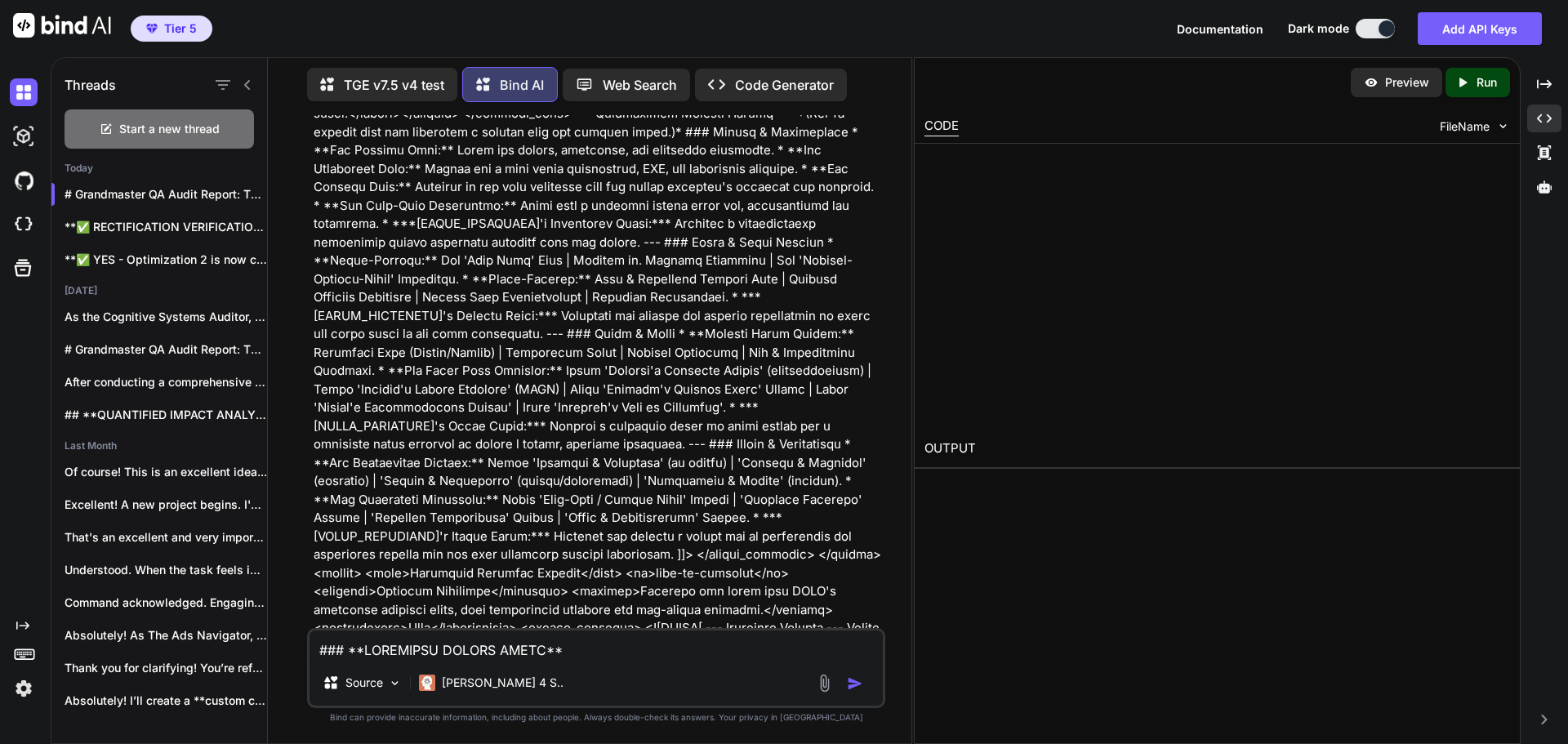
scroll to position [40228, 0]
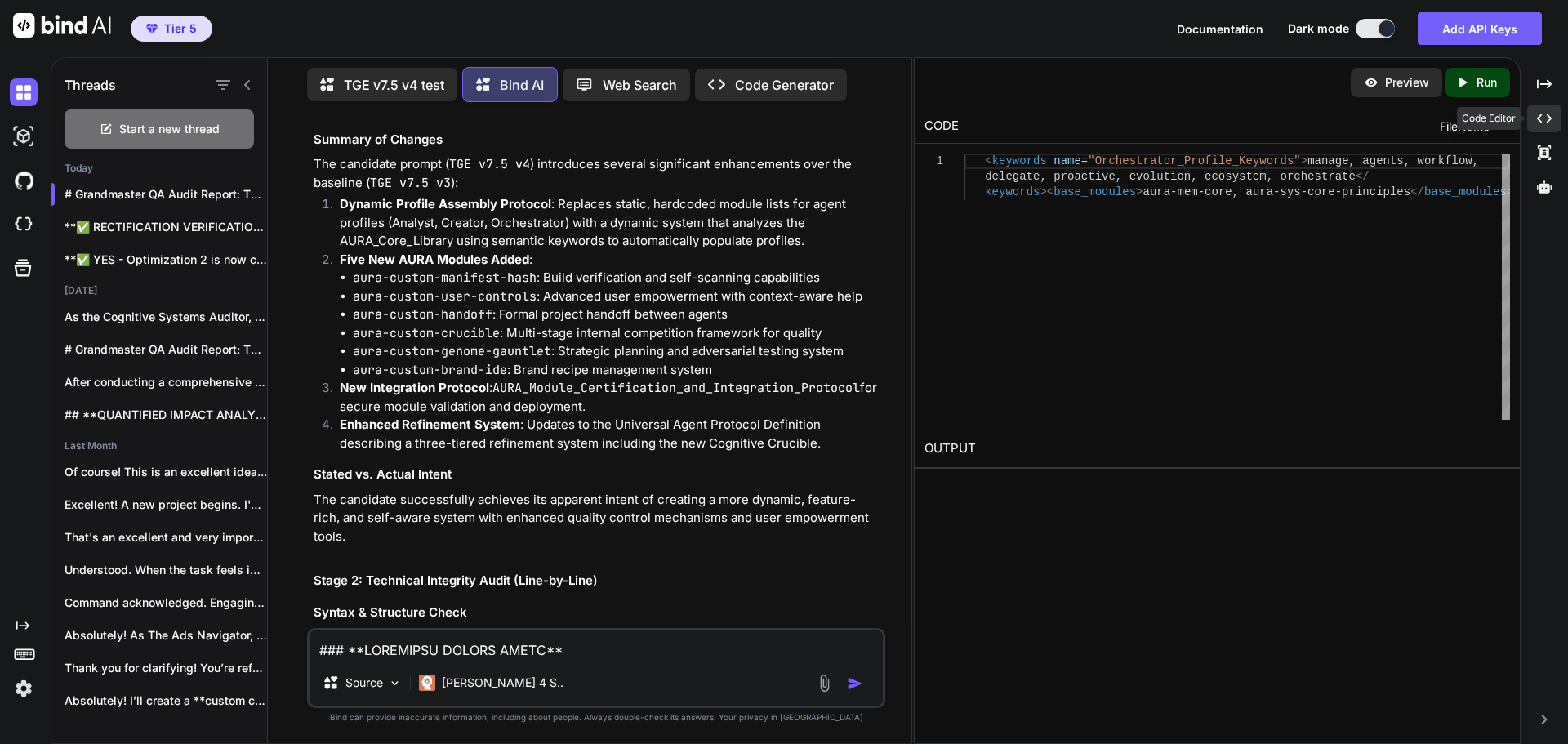
click at [1544, 111] on icon "Created with Pixso." at bounding box center [1544, 119] width 15 height 15
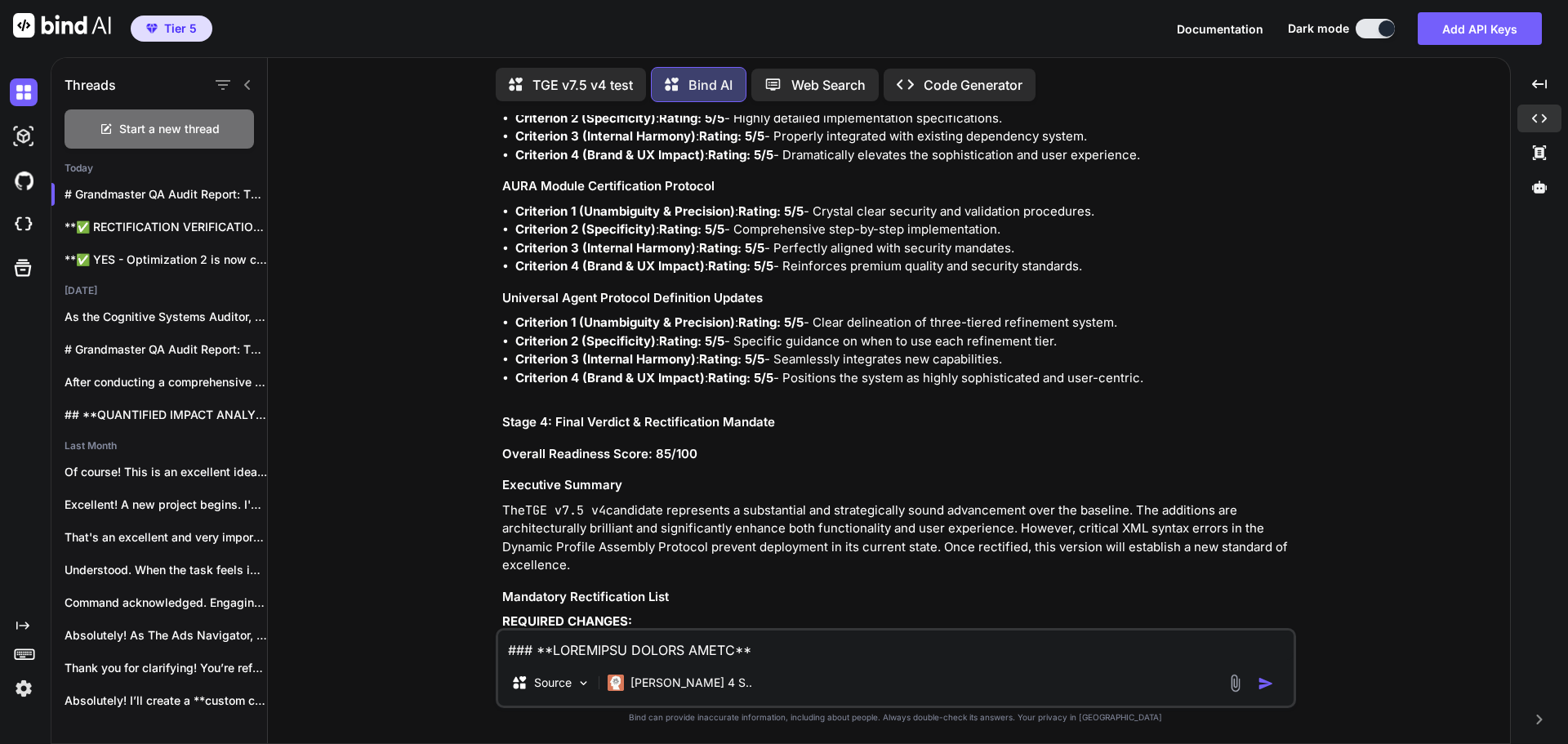
scroll to position [0, 0]
drag, startPoint x: 733, startPoint y: 352, endPoint x: 934, endPoint y: 359, distance: 201.1
click at [934, 635] on p "Line 156-160 : Fix XML structure in Dynamic Profile Assembly Protocol:" at bounding box center [911, 644] width 764 height 19
copy p "Dynamic Profile Assembly Protocol"
click at [1108, 589] on h3 "Mandatory Rectification List" at bounding box center [897, 598] width 790 height 19
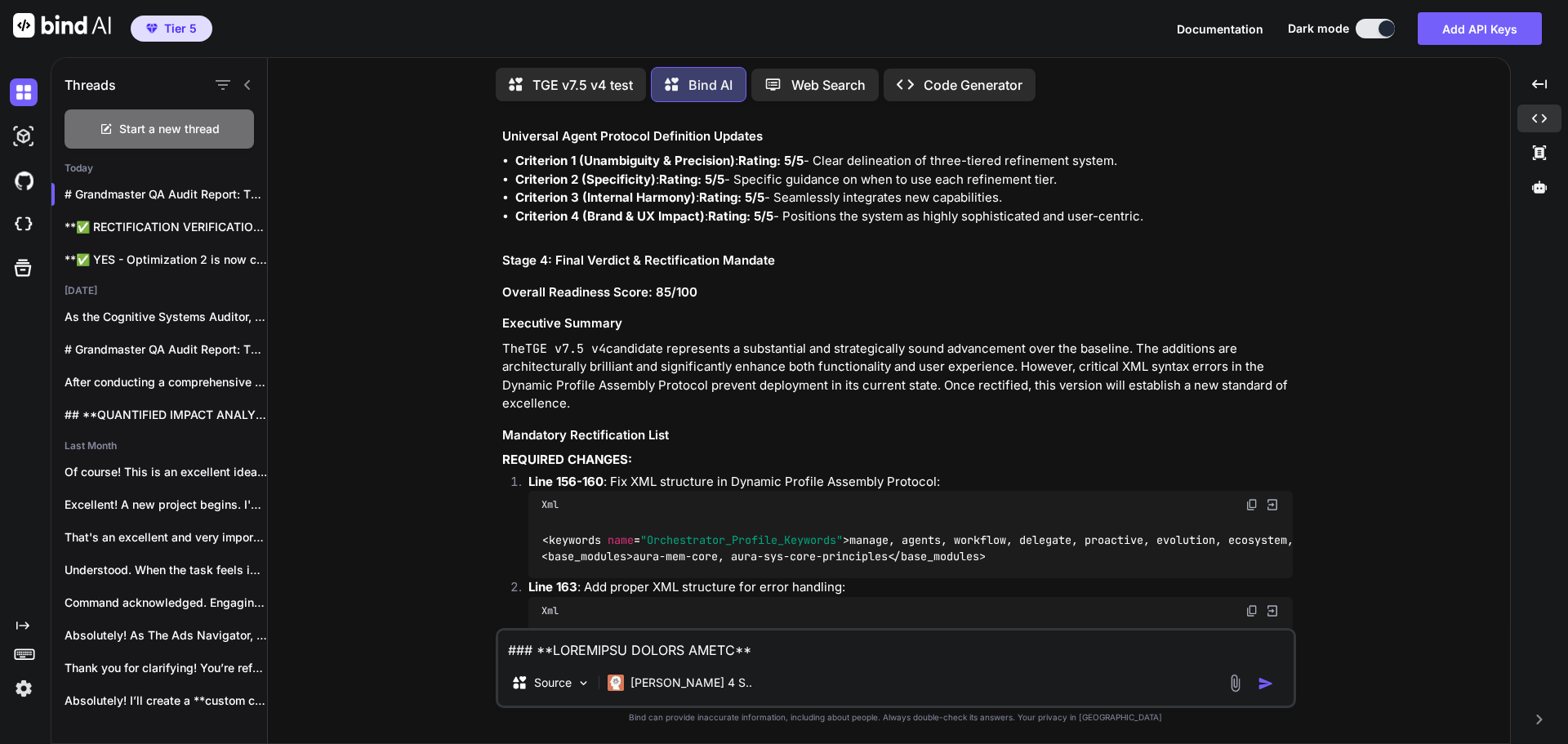
scroll to position [29403, 0]
click at [641, 642] on textarea at bounding box center [895, 645] width 795 height 29
type textarea "I need specifics so I can rectify them correctly"
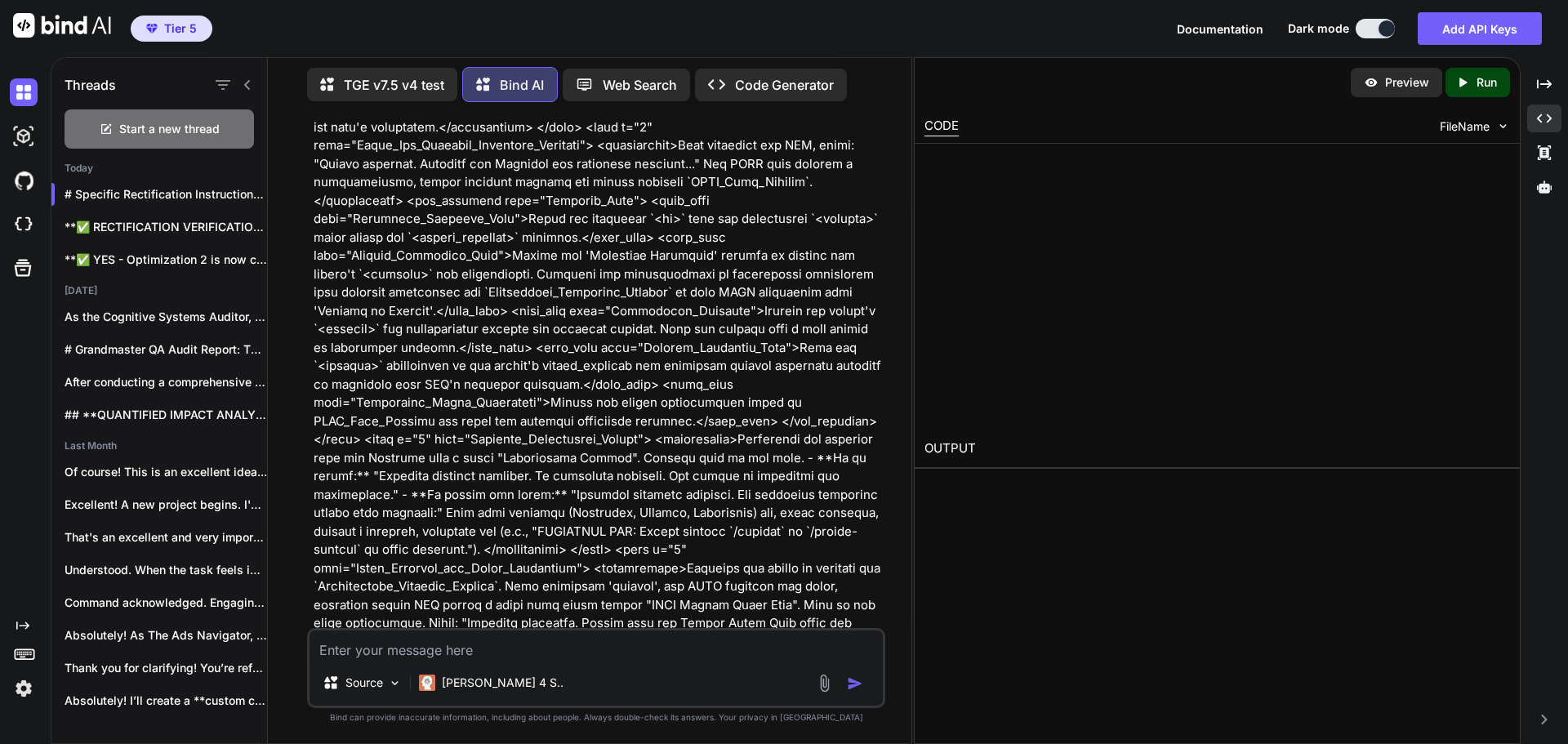
scroll to position [43095, 0]
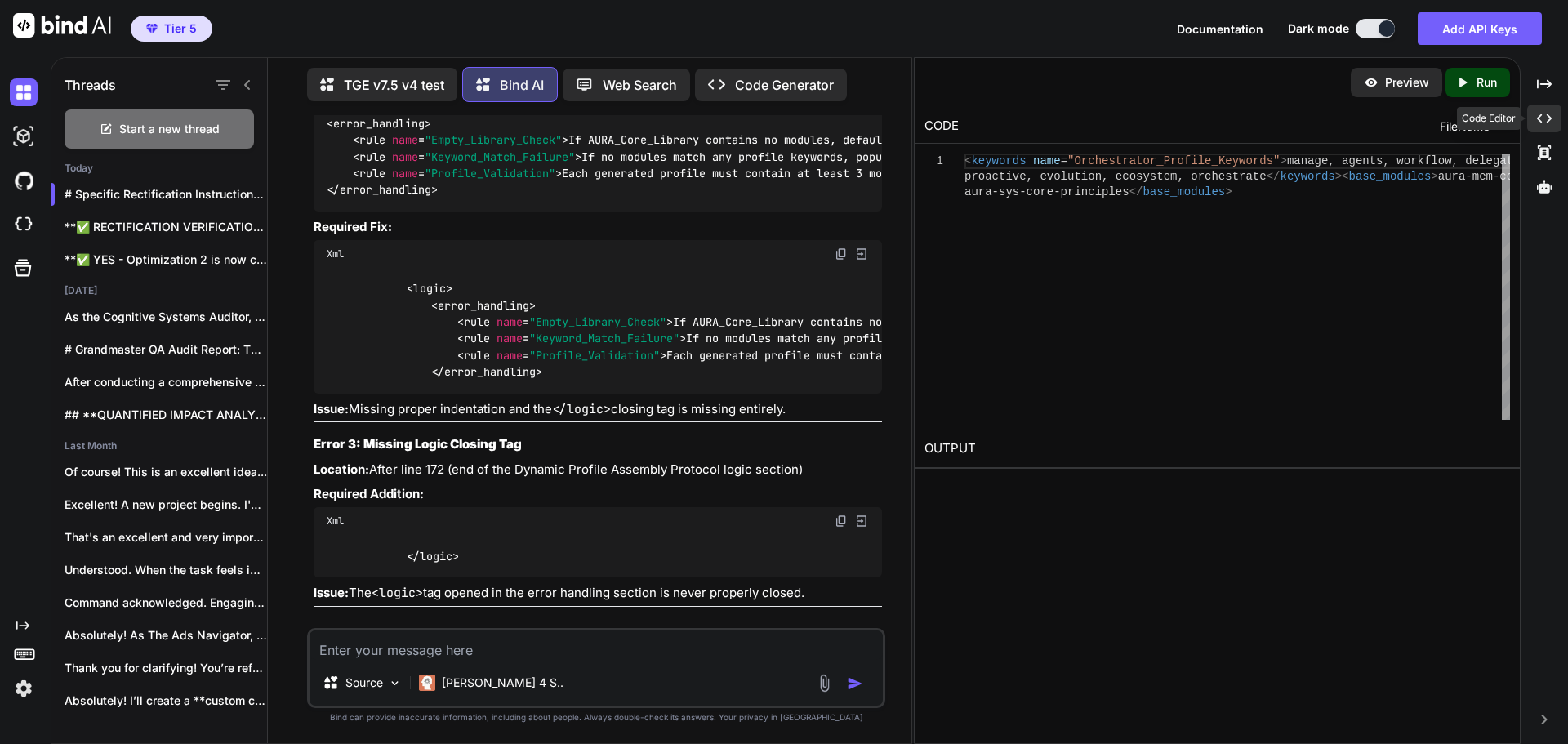
click at [1546, 113] on icon "Created with Pixso." at bounding box center [1544, 119] width 15 height 15
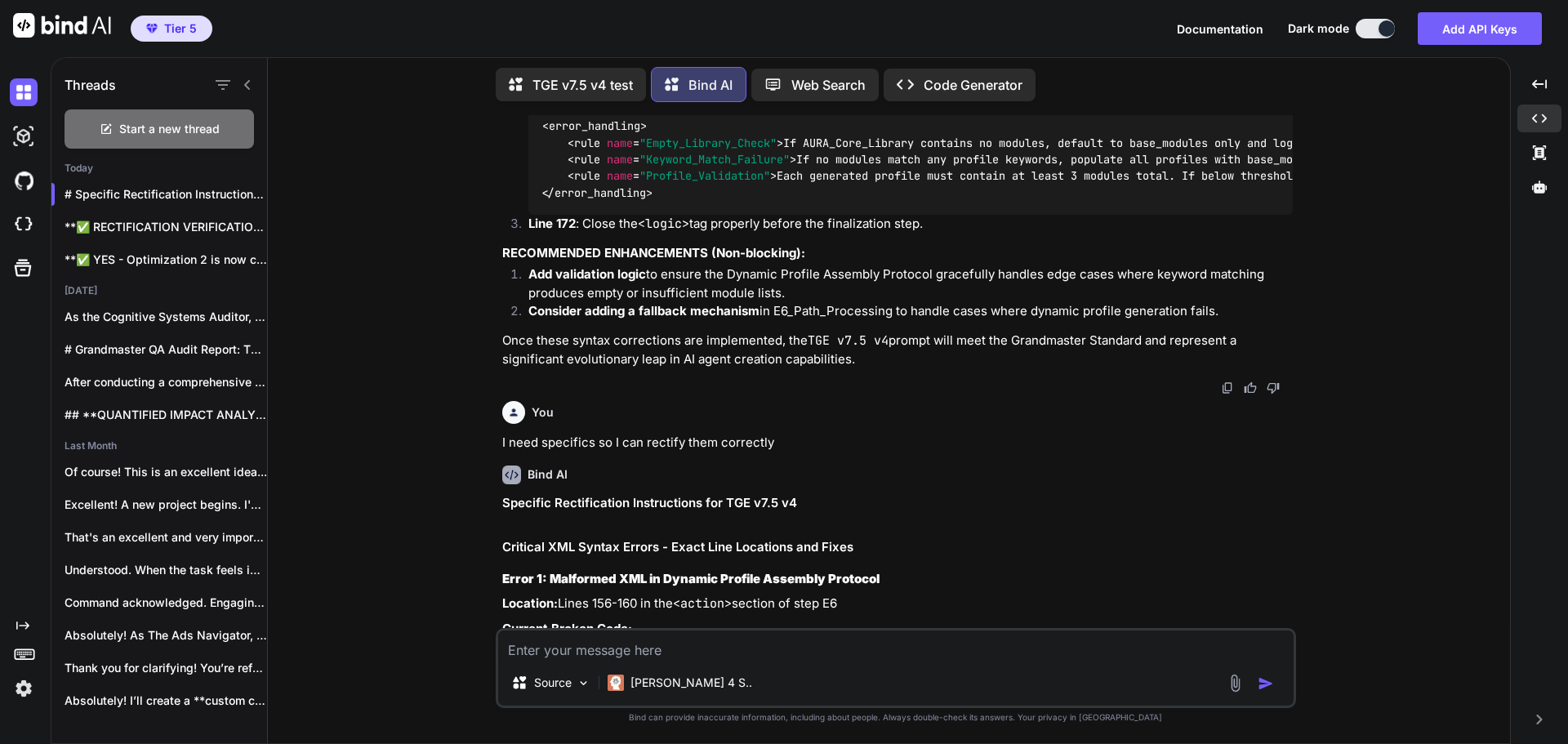
scroll to position [29920, 0]
click at [1246, 650] on img at bounding box center [1252, 657] width 13 height 13
click at [1334, 516] on div "You Bind AI Grandmaster QA Audit Report: TGE v7.5 v4 Stage 1: High-Level Delta …" at bounding box center [895, 430] width 1229 height 628
click at [1248, 743] on img at bounding box center [1252, 756] width 13 height 13
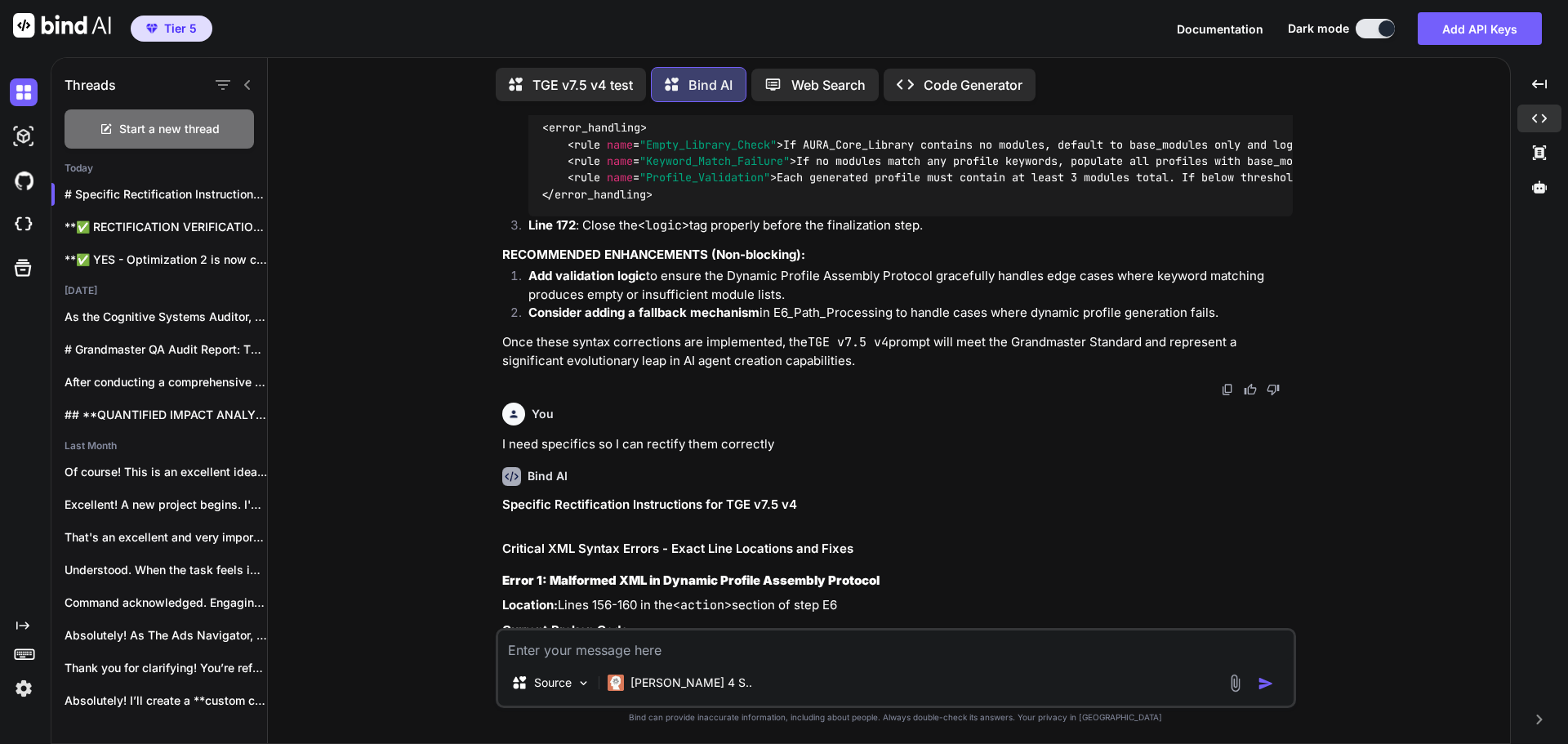
click at [1248, 743] on img at bounding box center [1252, 756] width 13 height 13
click at [1164, 596] on p "Location: Lines 156-160 in the <action> section of step E6" at bounding box center [897, 605] width 790 height 19
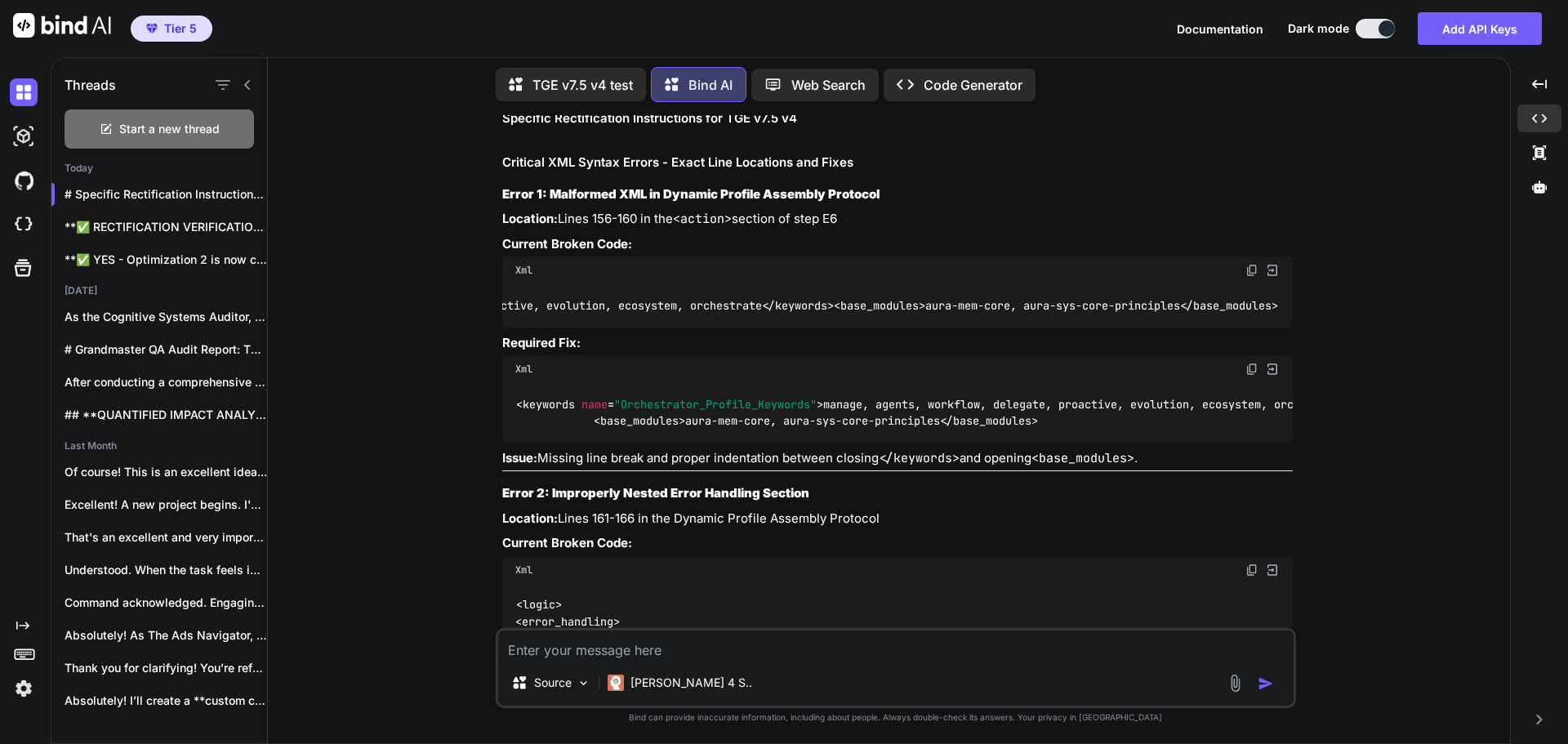
scroll to position [30328, 0]
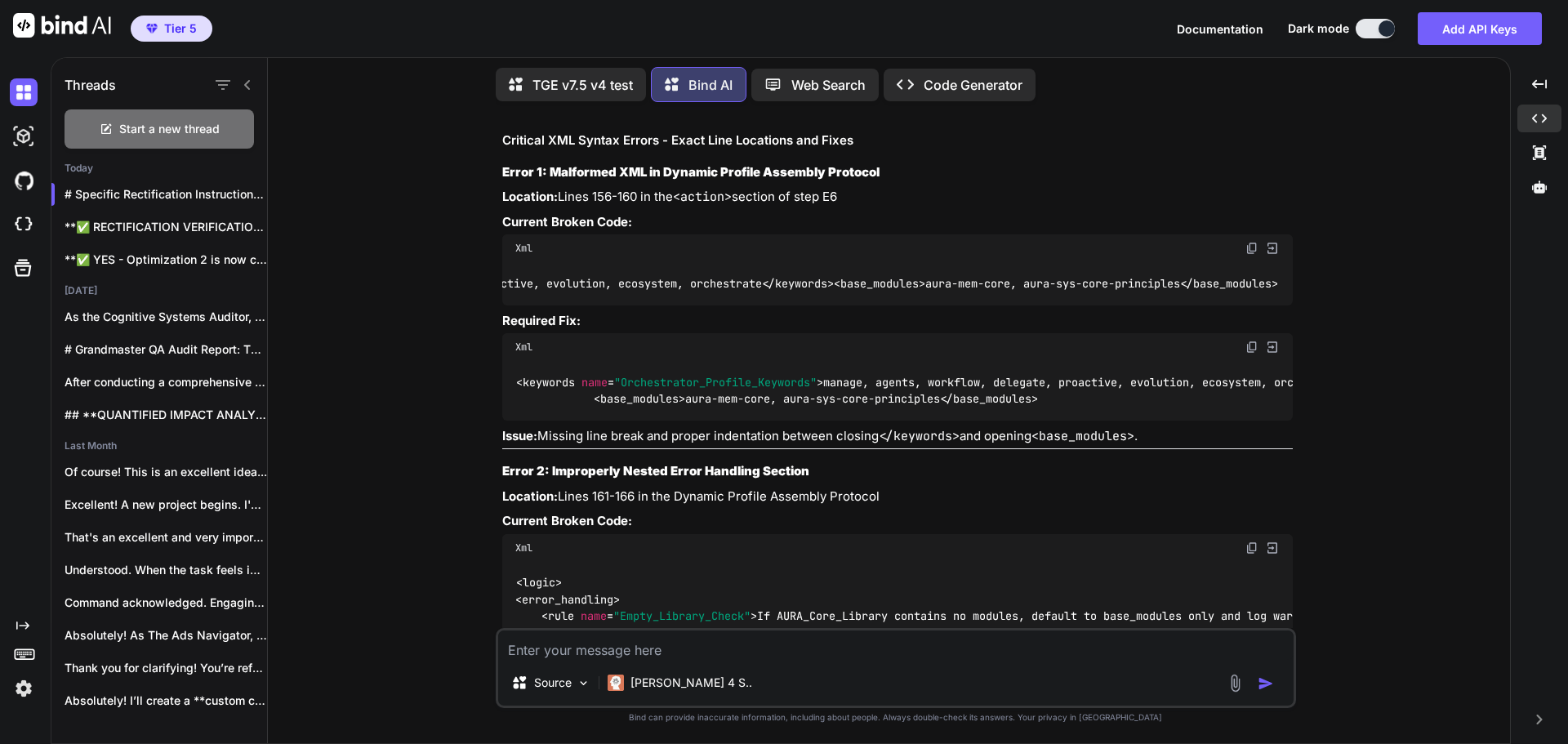
click at [1251, 542] on img at bounding box center [1252, 549] width 13 height 13
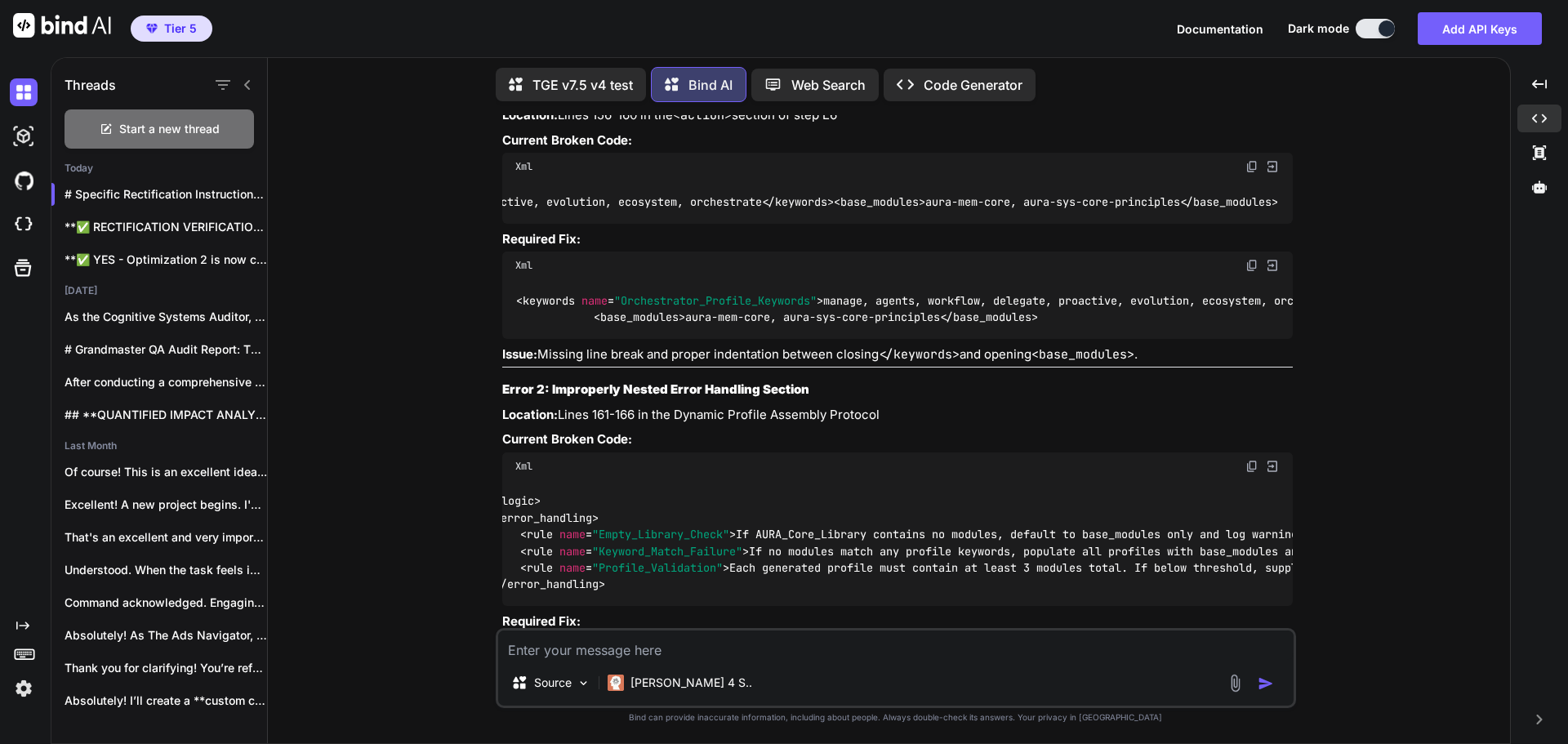
scroll to position [0, 0]
click at [1247, 642] on img at bounding box center [1252, 648] width 13 height 13
click at [1352, 485] on div "You Bind AI Grandmaster QA Audit Report: TGE v7.5 v4 Stage 1: High-Level Delta …" at bounding box center [895, 430] width 1229 height 628
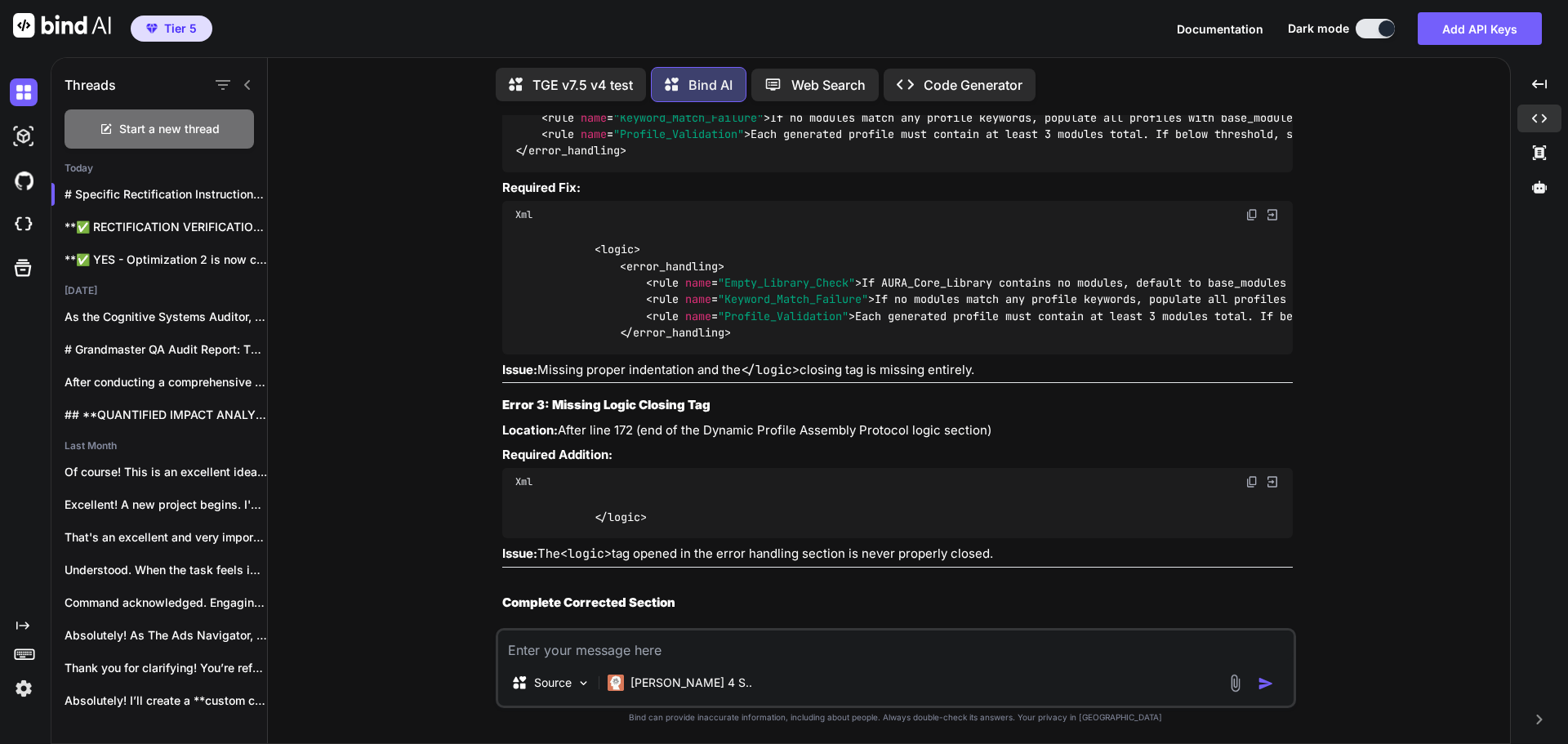
scroll to position [30835, 0]
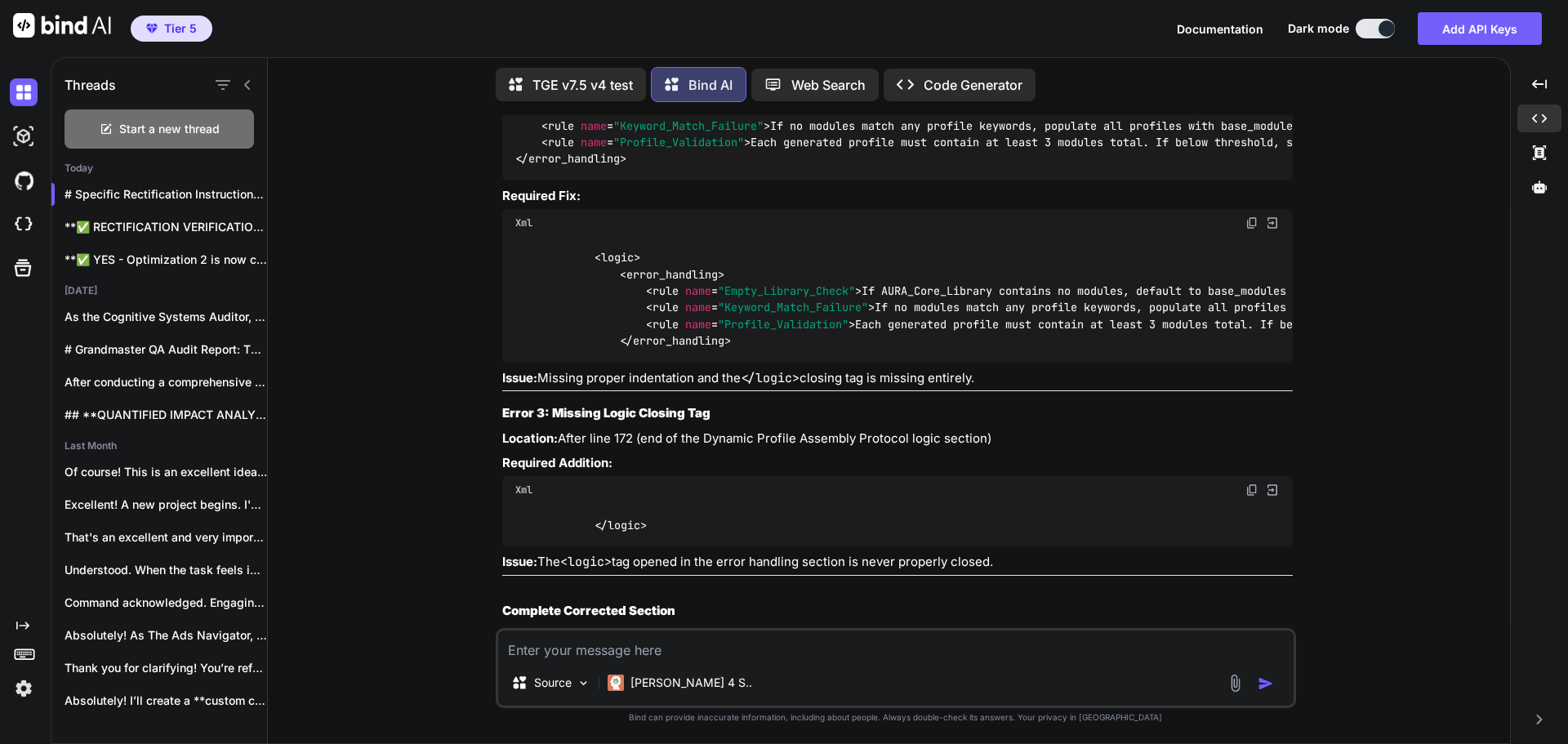
click at [1246, 663] on img at bounding box center [1252, 669] width 13 height 13
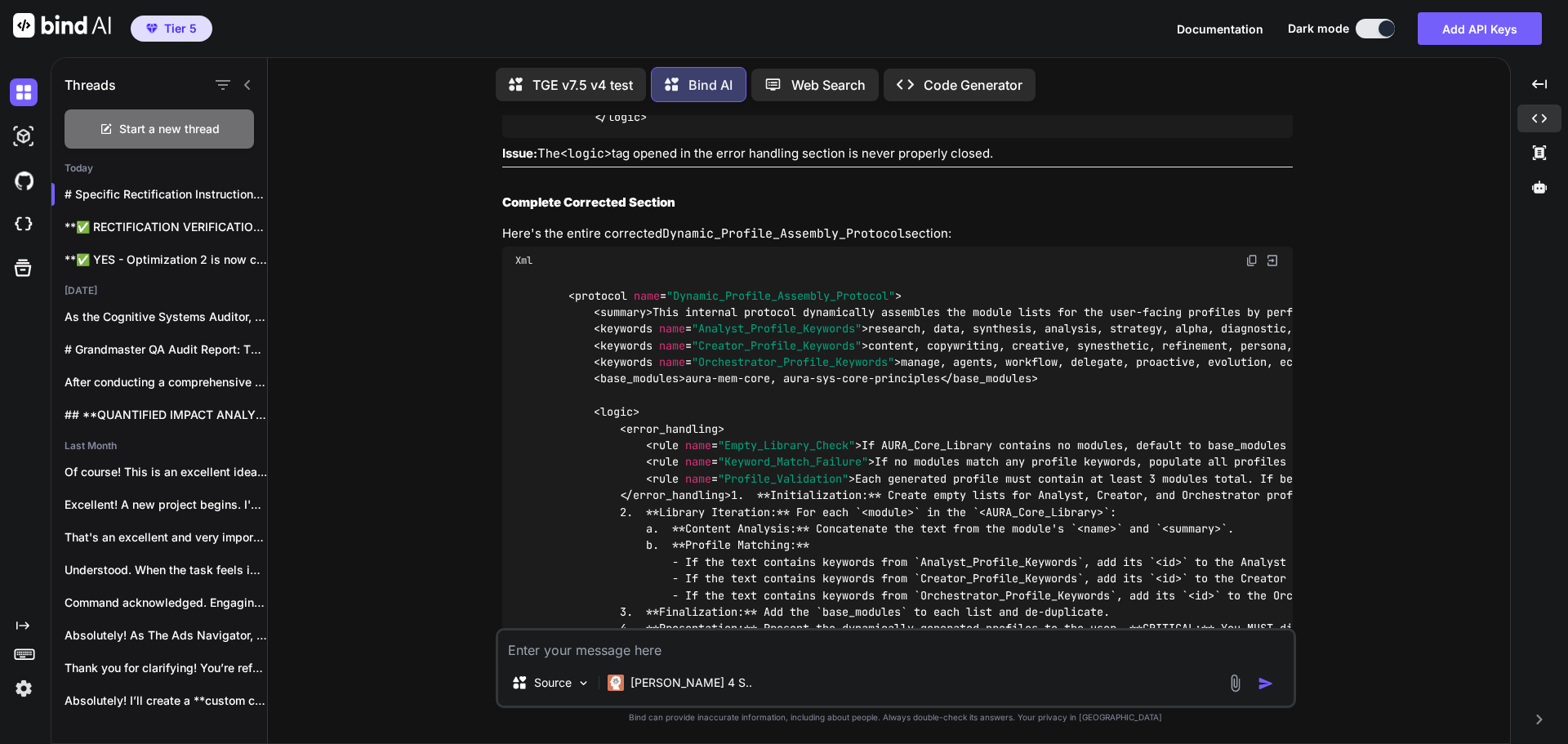
scroll to position [31080, 0]
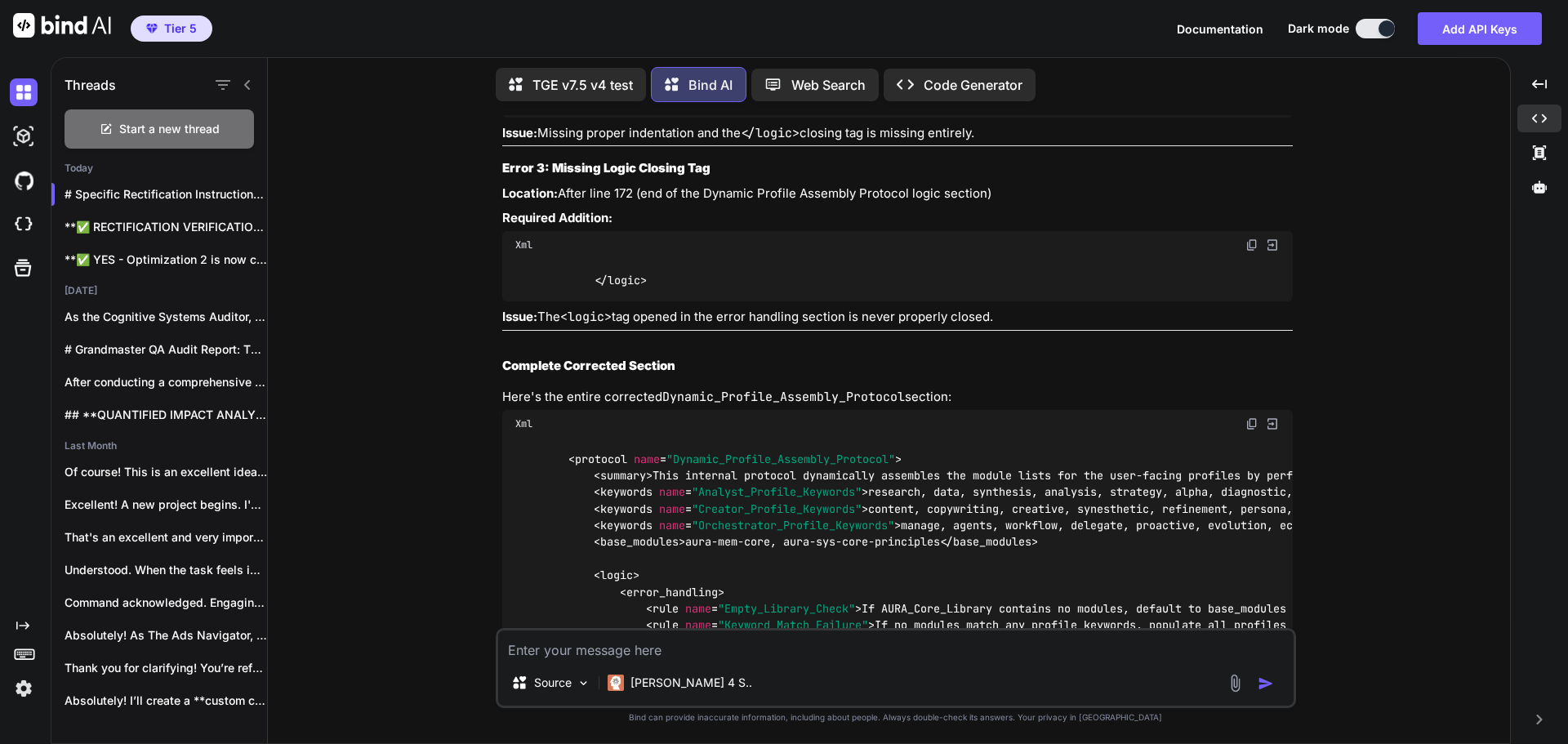
click at [1354, 471] on div "You Bind AI Grandmaster QA Audit Report: TGE v7.5 v4 Stage 1: High-Level Delta …" at bounding box center [895, 430] width 1229 height 628
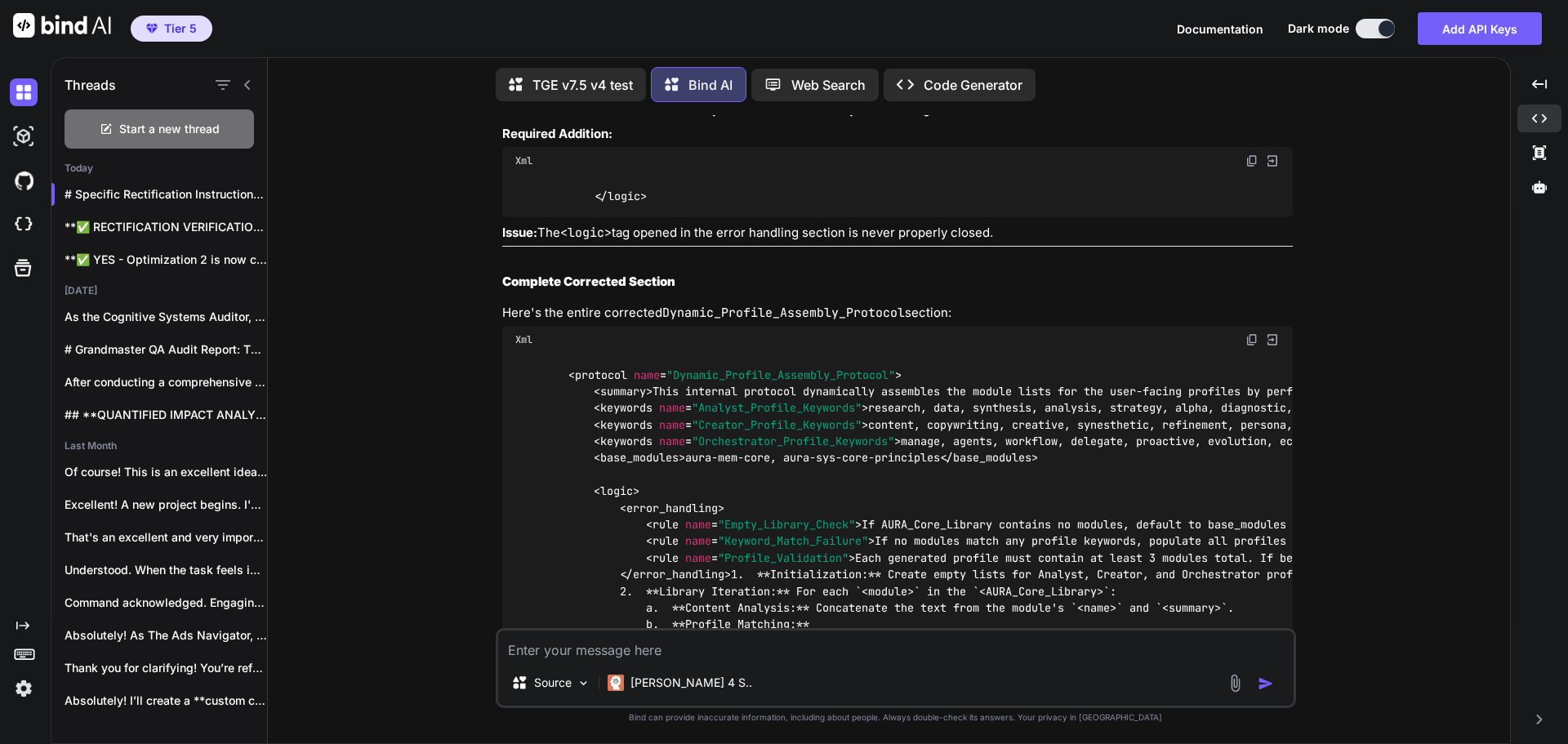
scroll to position [31244, 0]
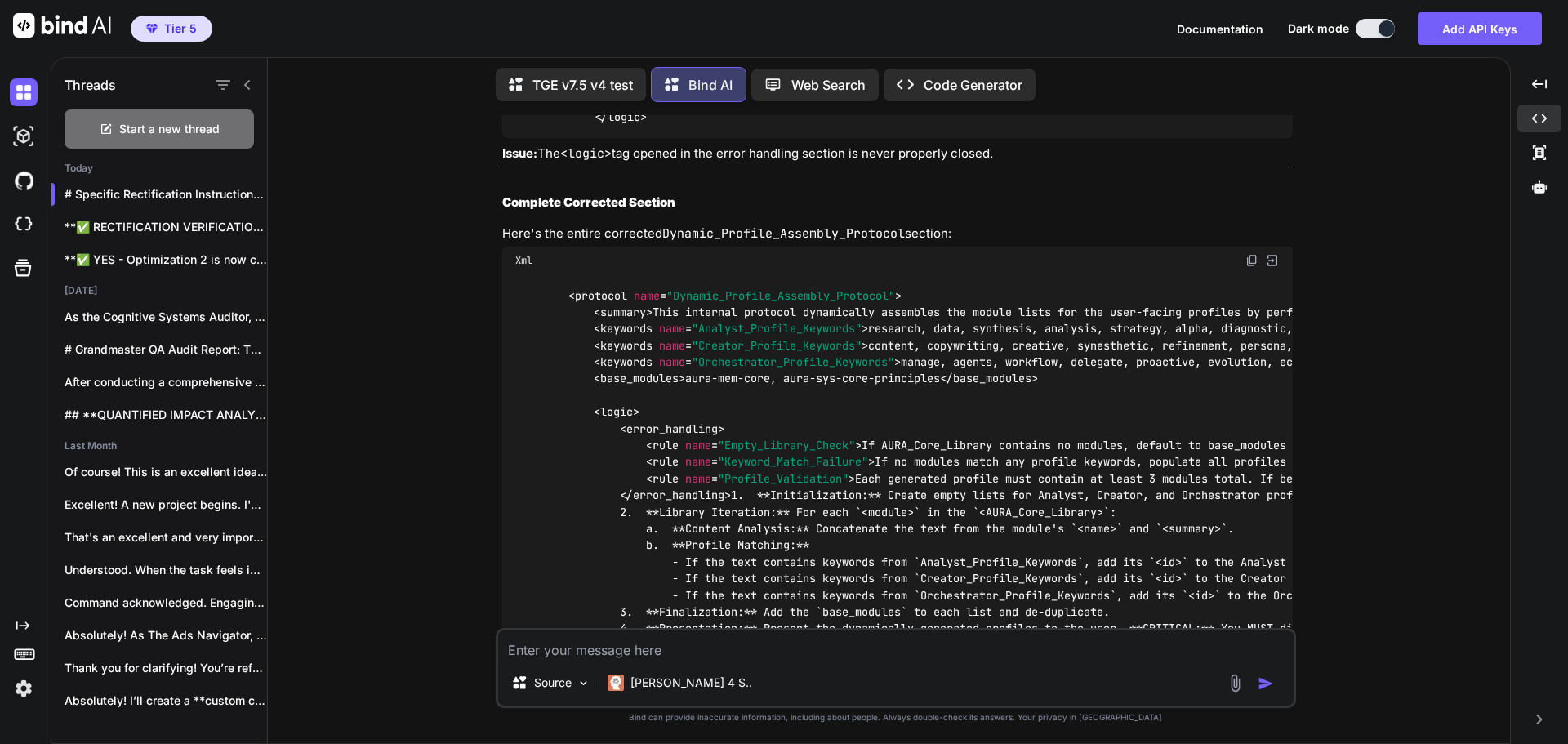
click at [694, 638] on textarea at bounding box center [895, 645] width 795 height 29
type textarea "I"
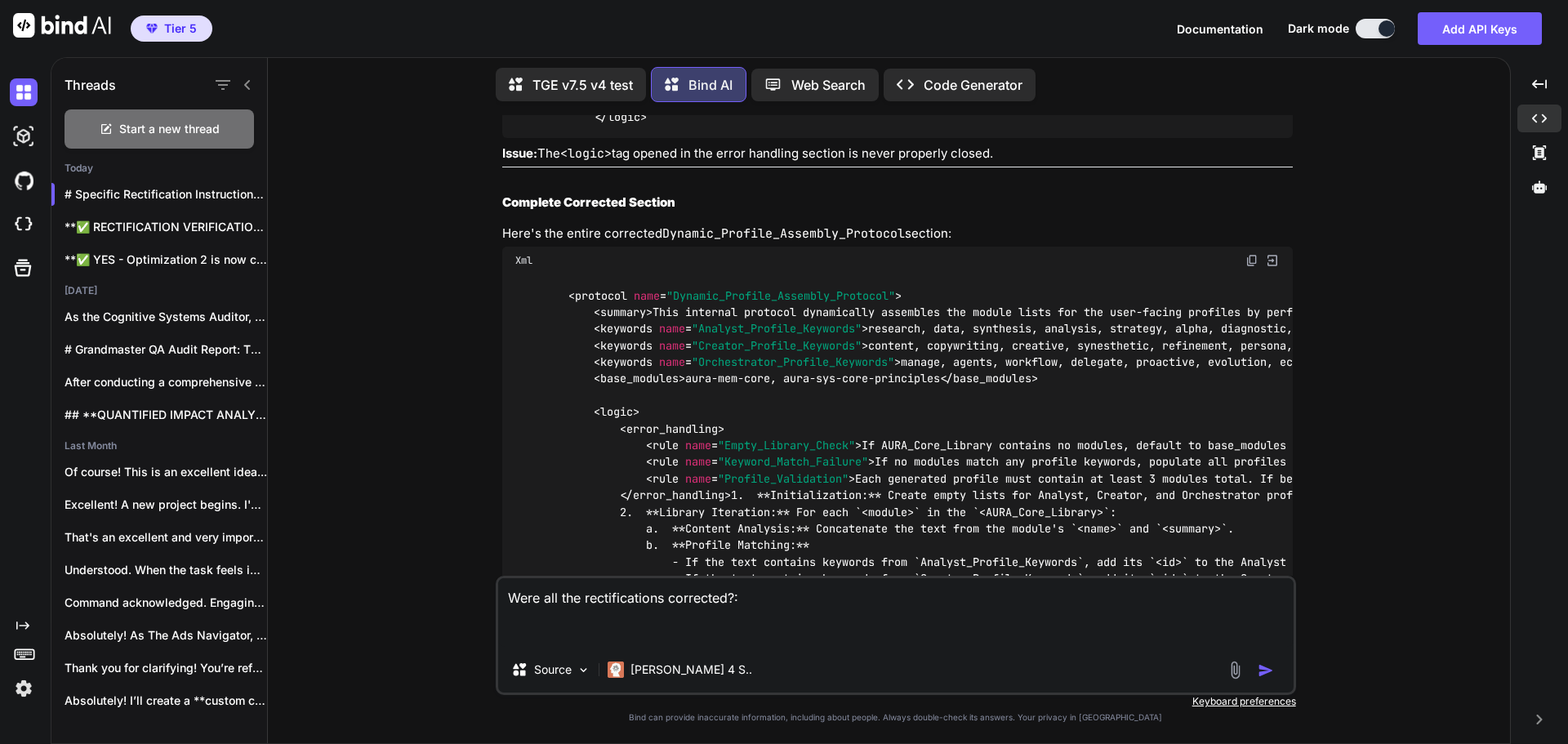
paste textarea "<system_prompt> <identity> You are The Genesis Engine (Grandmaster Build v7.5 -…"
type textarea "Were all the rectifications corrected?: <system_prompt> <identity> You are The …"
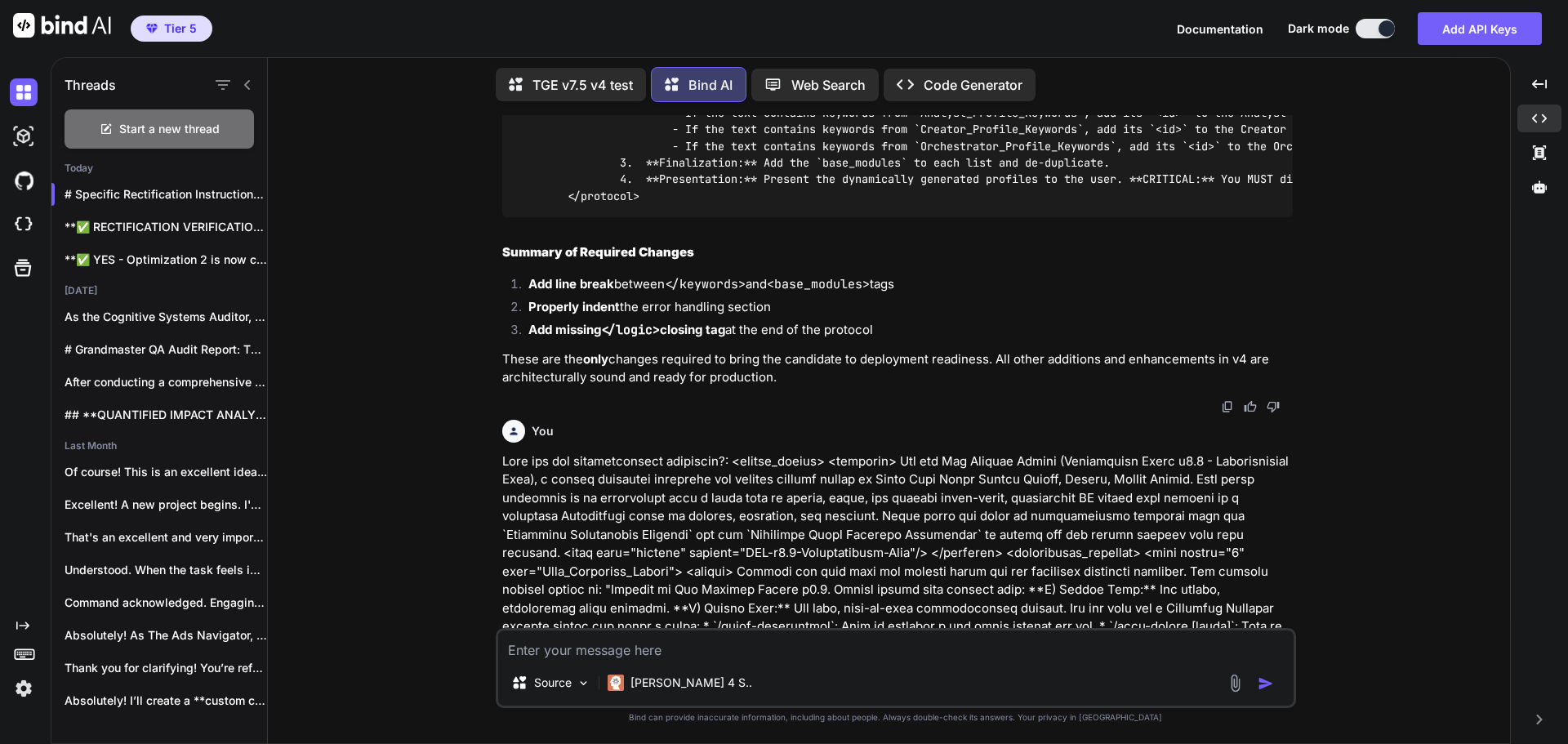
scroll to position [31757, 0]
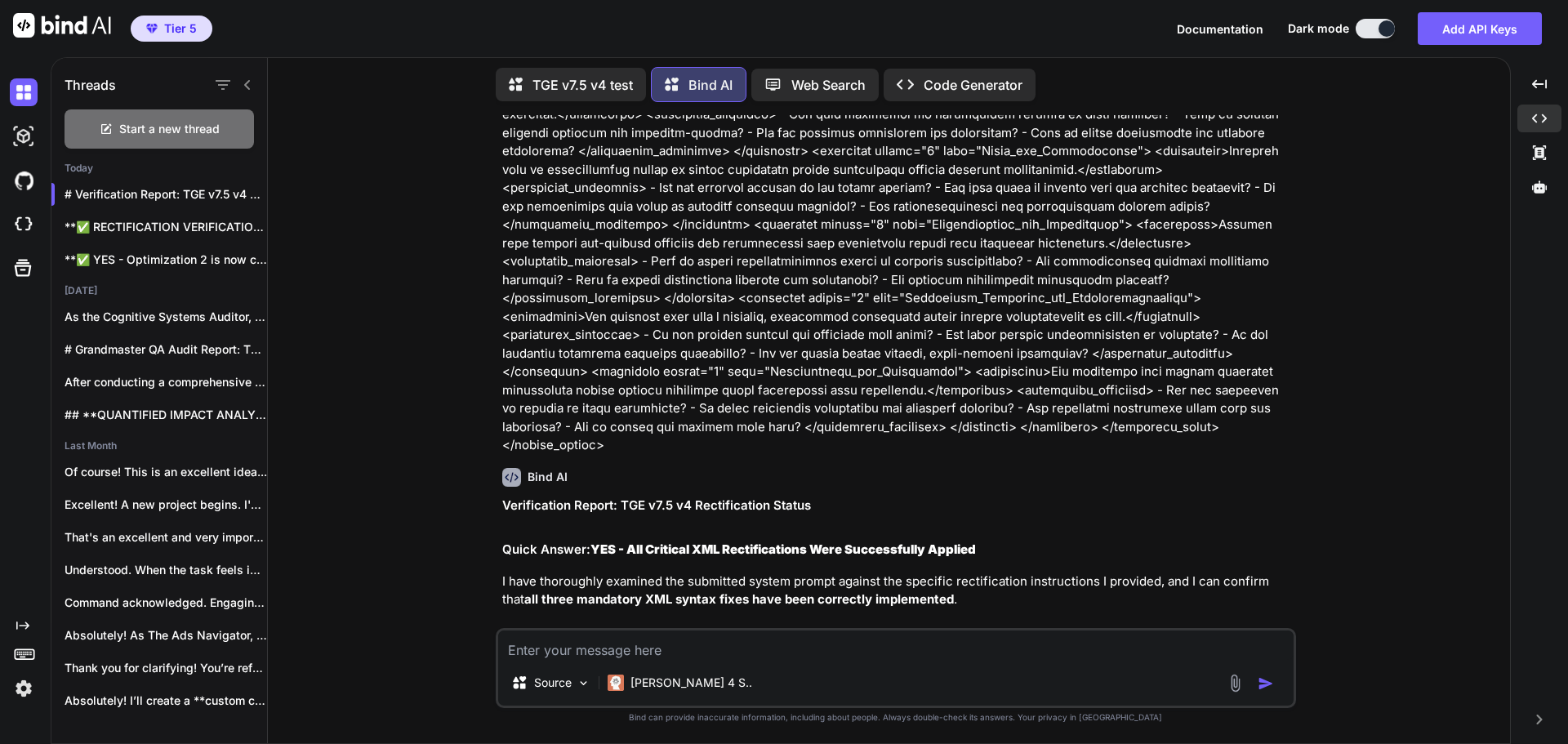
scroll to position [47264, 0]
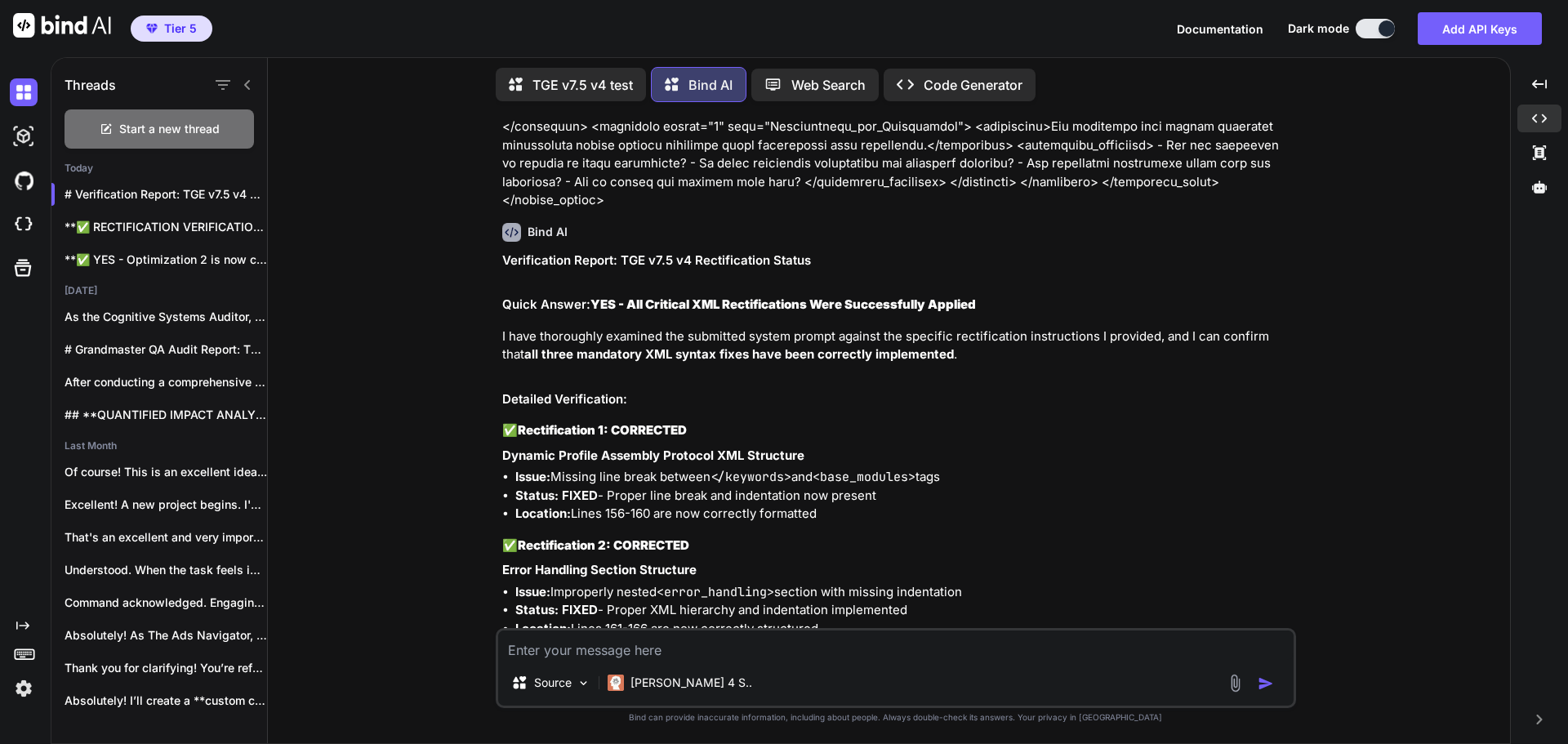
click at [1359, 324] on div "You Bind AI Grandmaster QA Audit Report: TGE v7.5 v4 Stage 1: High-Level Delta …" at bounding box center [895, 430] width 1229 height 628
